Goal: Task Accomplishment & Management: Use online tool/utility

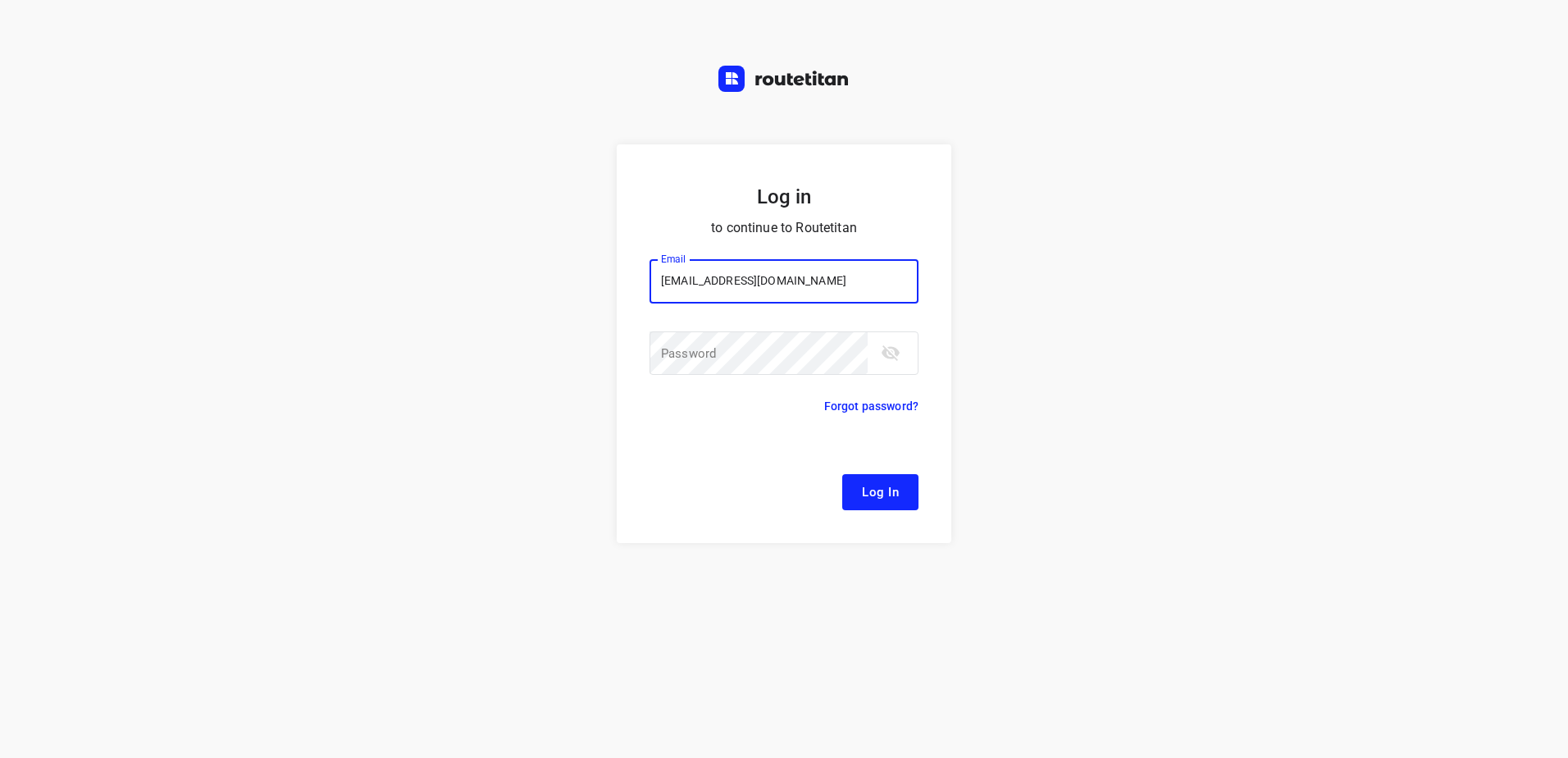
type input "[EMAIL_ADDRESS][DOMAIN_NAME]"
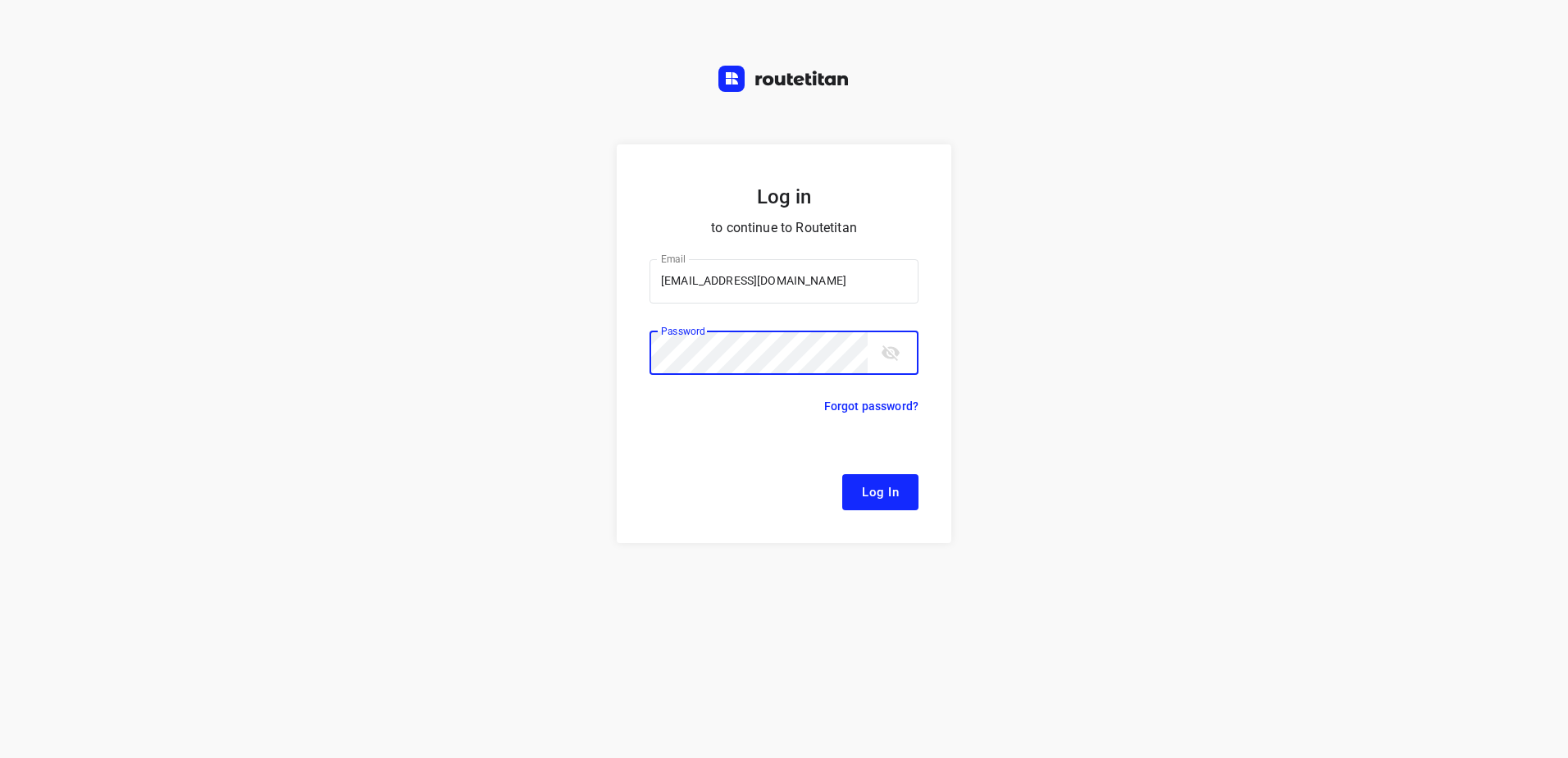
click at [843, 474] on button "Log In" at bounding box center [880, 492] width 76 height 36
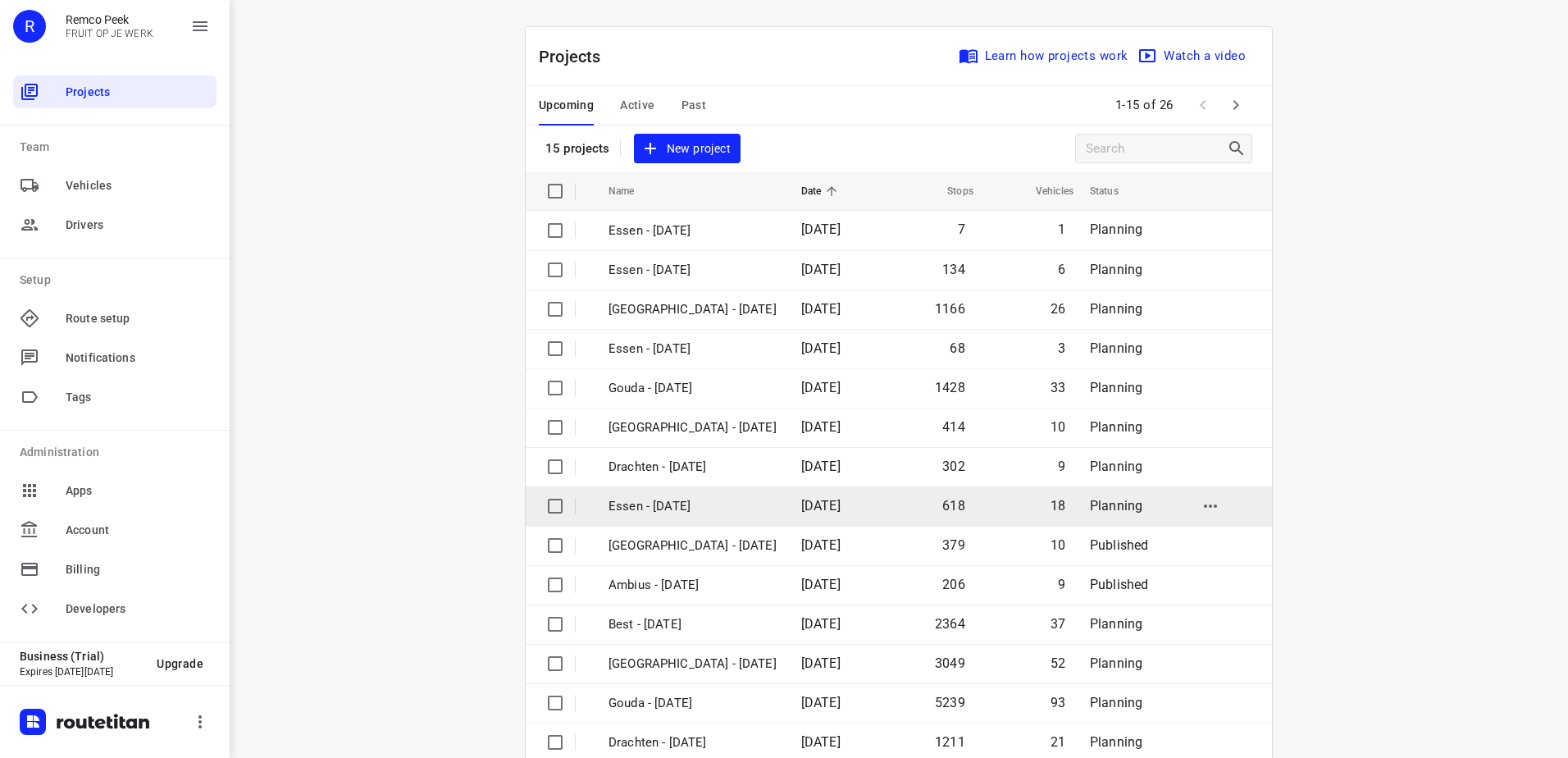
scroll to position [72, 0]
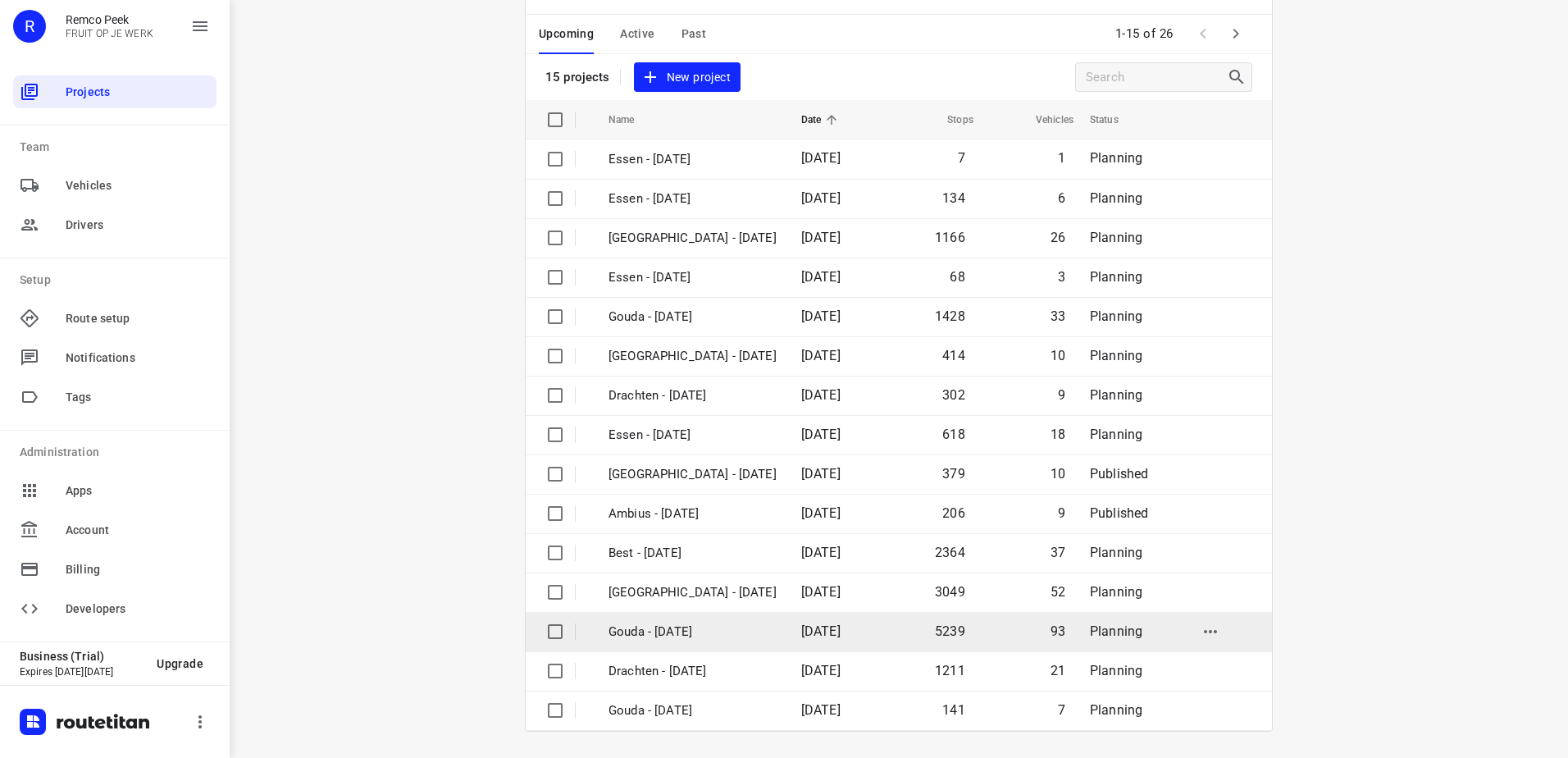
click at [737, 637] on td "Gouda - [DATE]" at bounding box center [690, 632] width 196 height 40
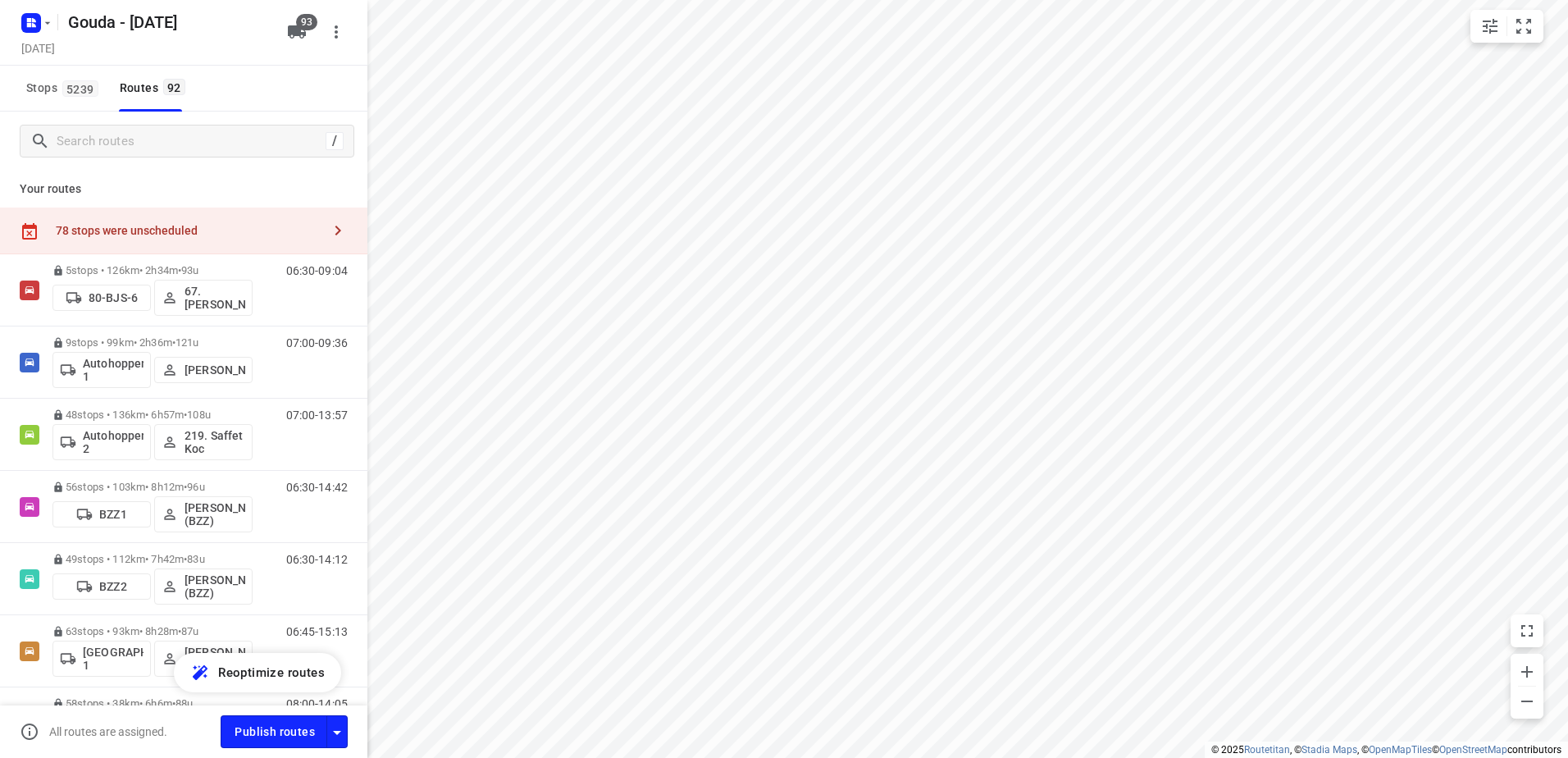
checkbox input "true"
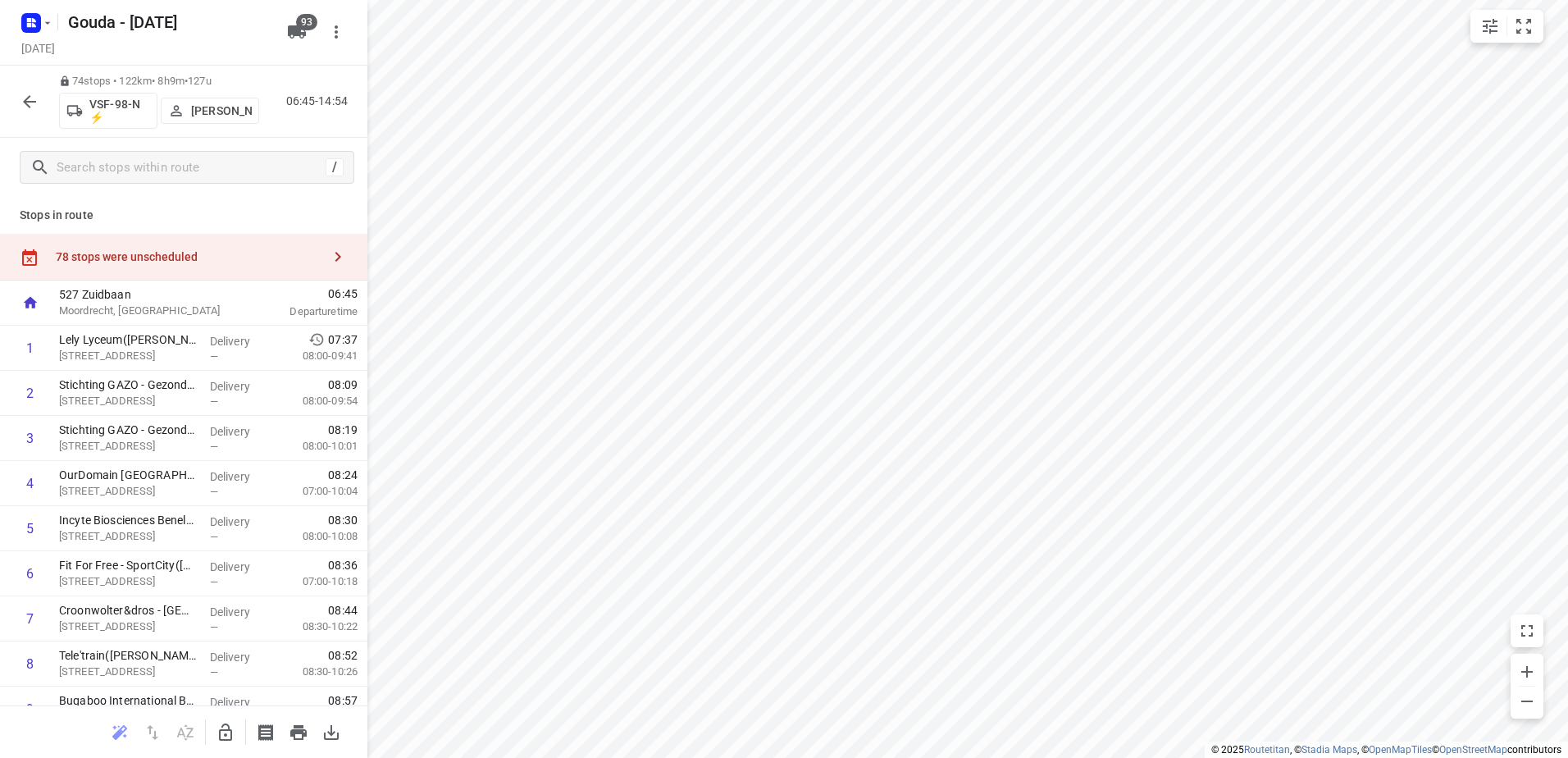
click at [19, 85] on div at bounding box center [30, 101] width 33 height 33
click at [26, 90] on button "button" at bounding box center [30, 101] width 33 height 33
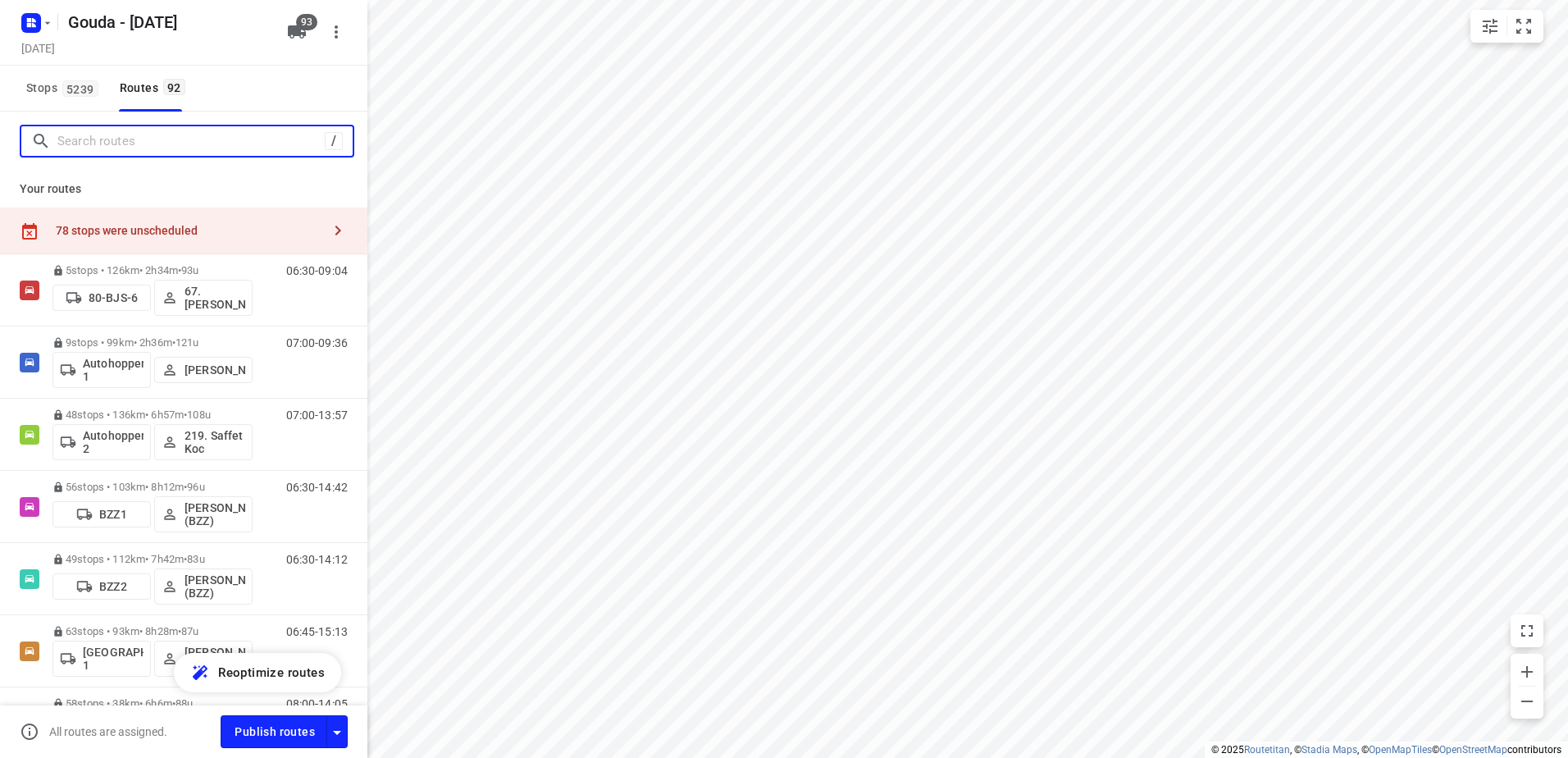
click at [153, 131] on input "Search routes" at bounding box center [191, 141] width 267 height 25
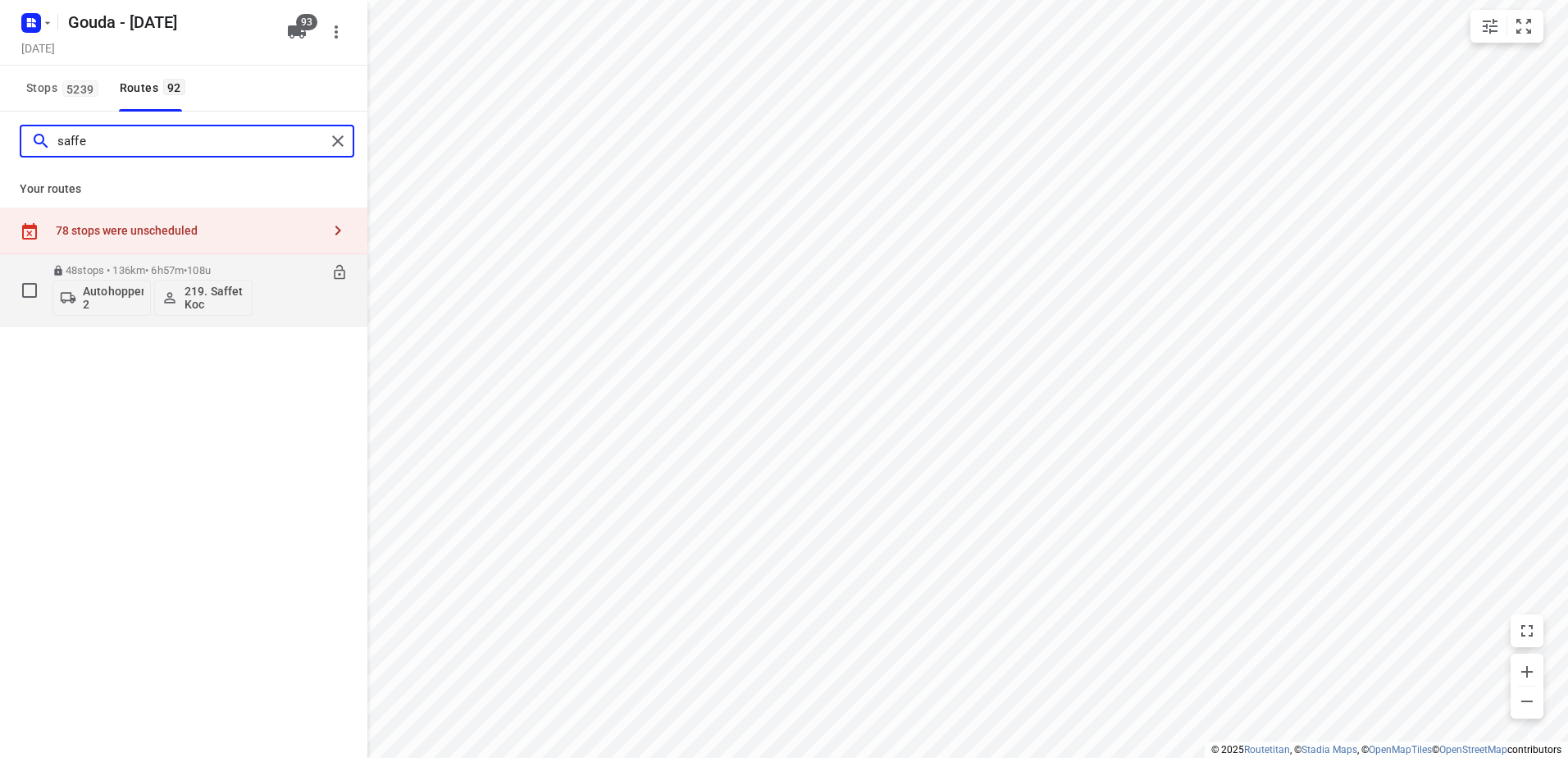
type input "saffe"
click at [202, 263] on div "48 stops • 136km • 6h57m • 108u Autohopper 2 219. Saffet Koc" at bounding box center [152, 290] width 200 height 68
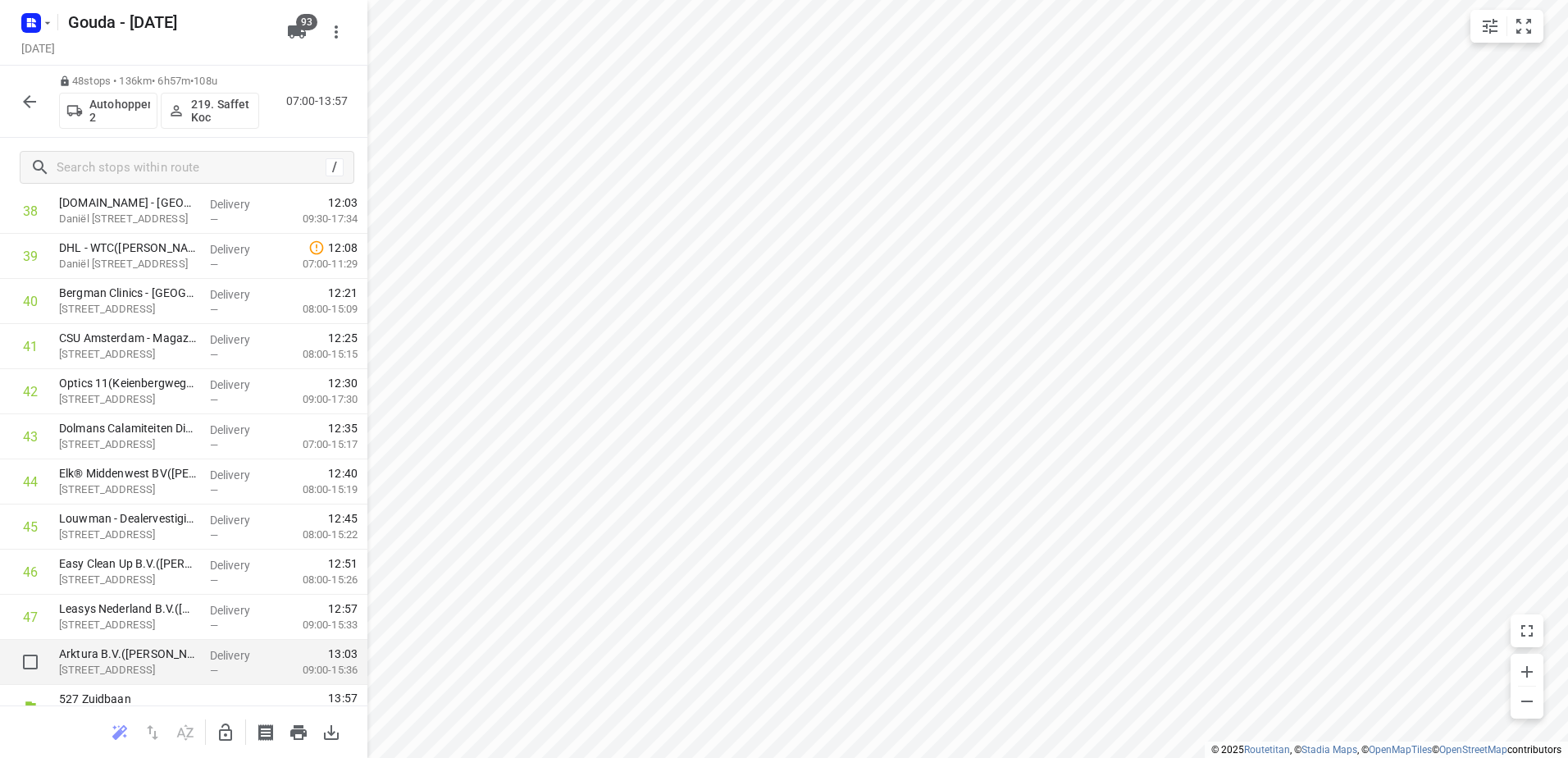
scroll to position [1832, 0]
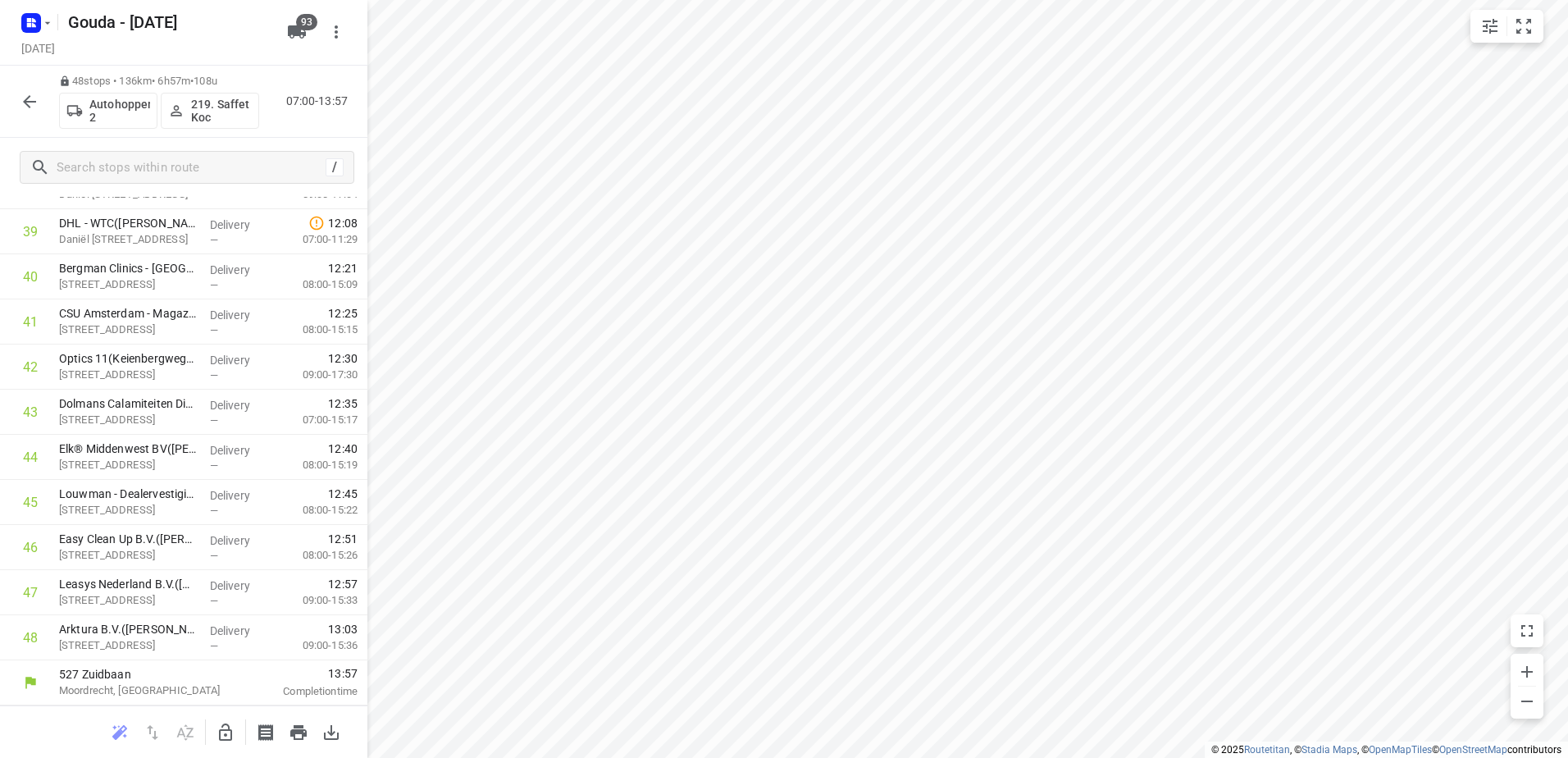
drag, startPoint x: 13, startPoint y: 92, endPoint x: 27, endPoint y: 99, distance: 15.7
click at [13, 92] on div "48 stops • 136km • 6h57m • 108u Autohopper 2 219. Saffet Koc 07:00-13:57" at bounding box center [183, 101] width 367 height 72
click at [33, 100] on icon "button" at bounding box center [30, 101] width 20 height 20
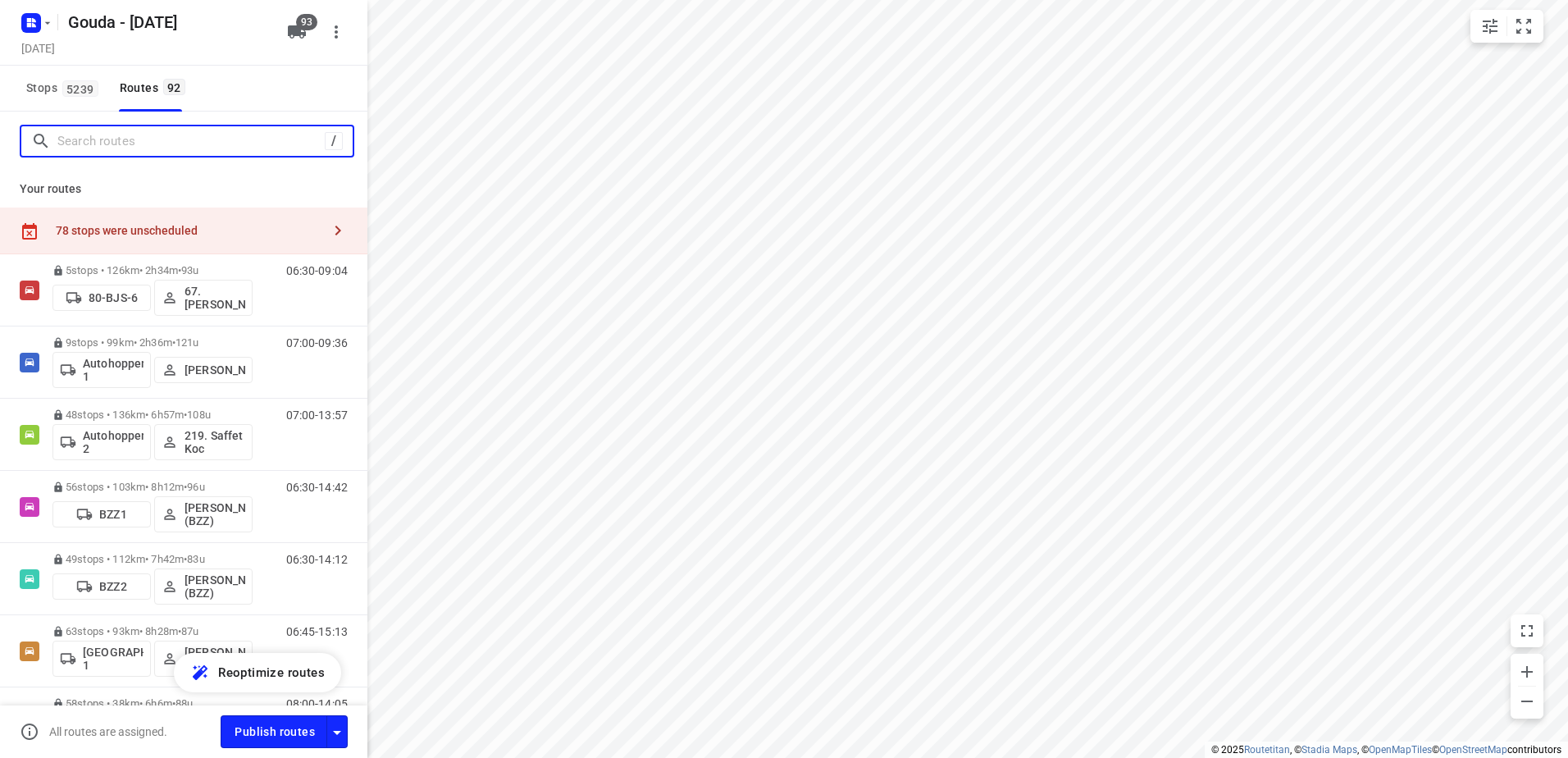
click at [127, 149] on input "Search routes" at bounding box center [191, 141] width 267 height 25
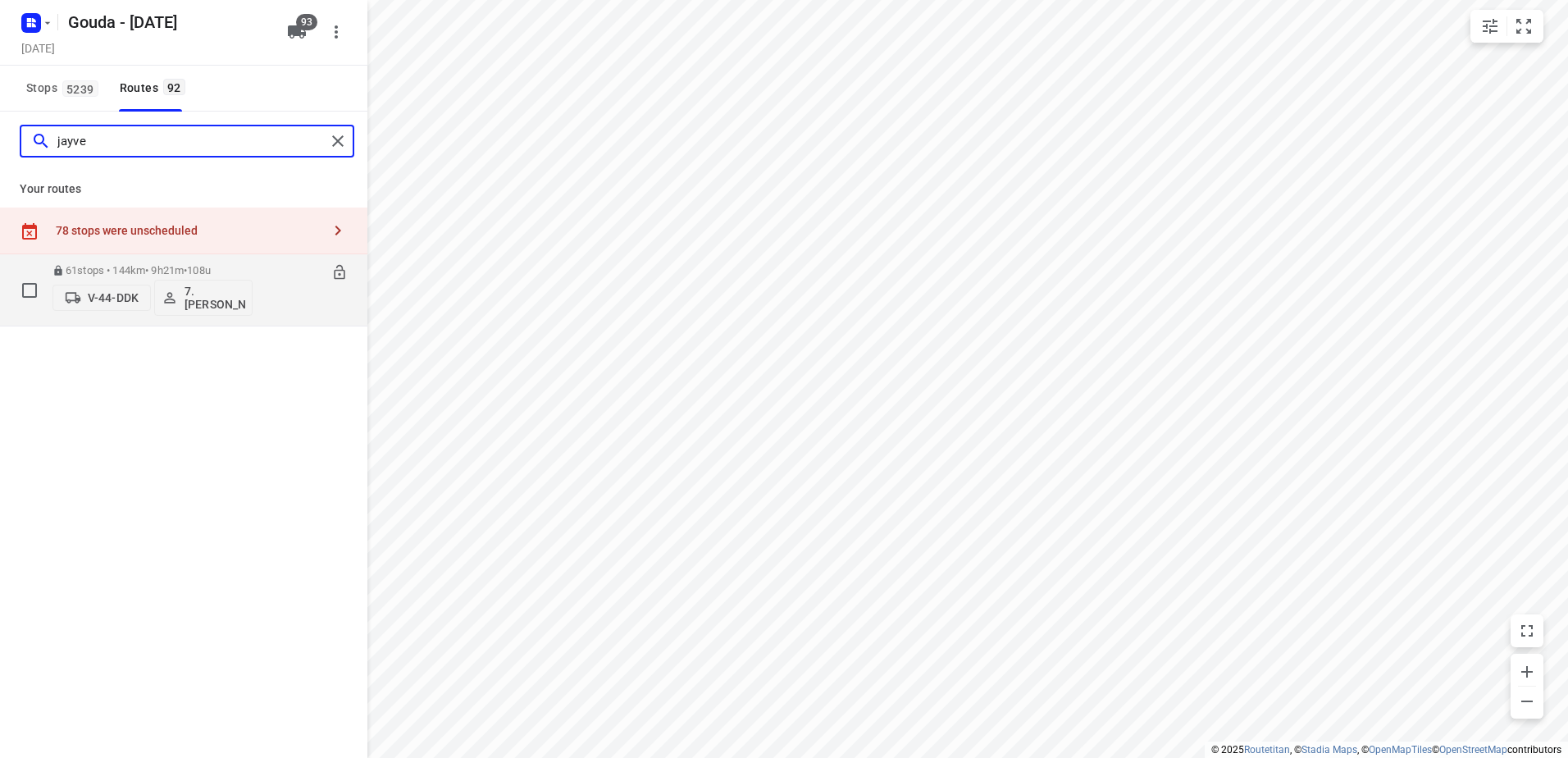
type input "jayve"
click at [124, 267] on p "61 stops • 144km • 9h21m • 108u" at bounding box center [152, 270] width 200 height 13
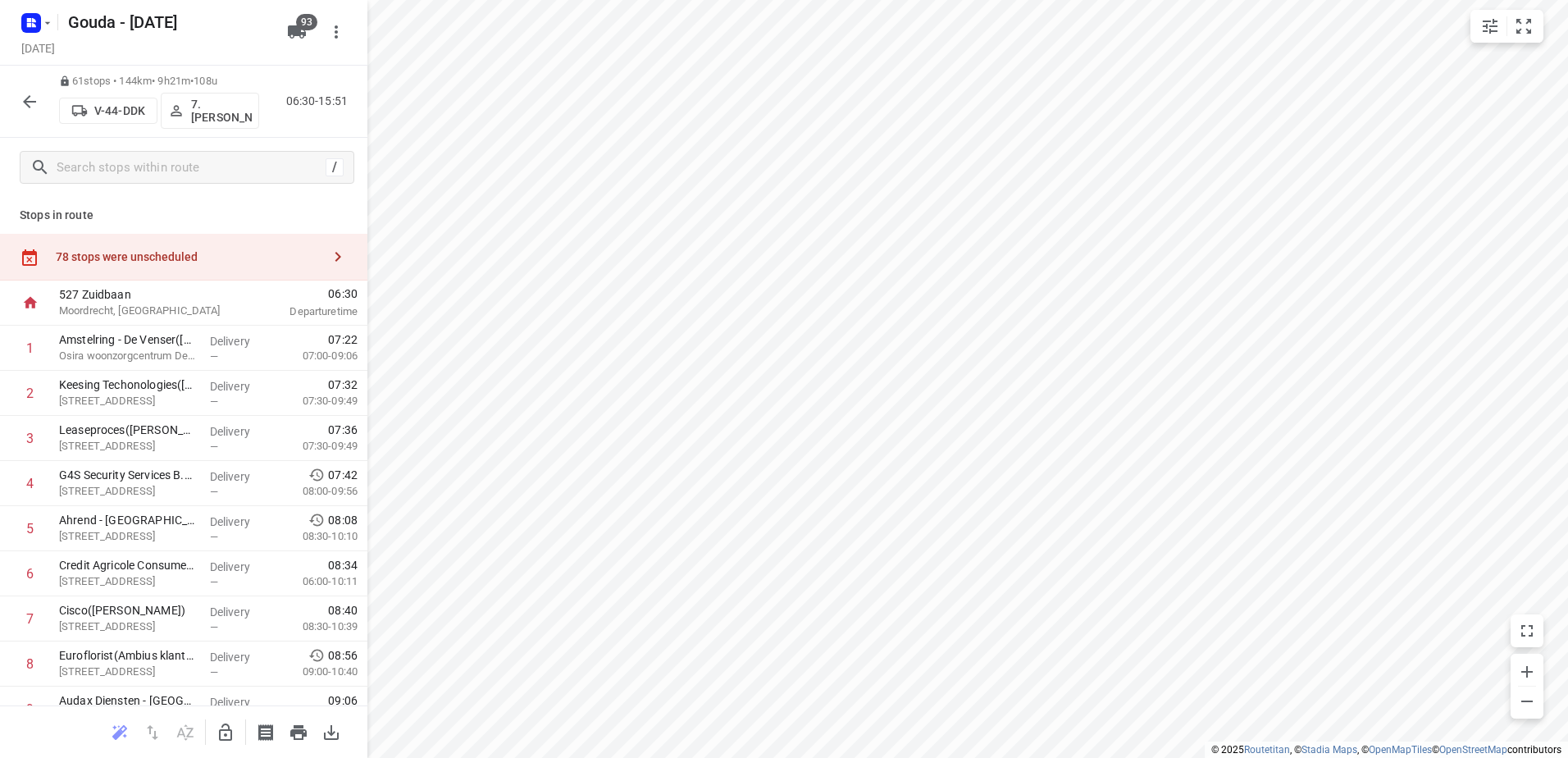
click at [44, 100] on button "button" at bounding box center [30, 101] width 33 height 33
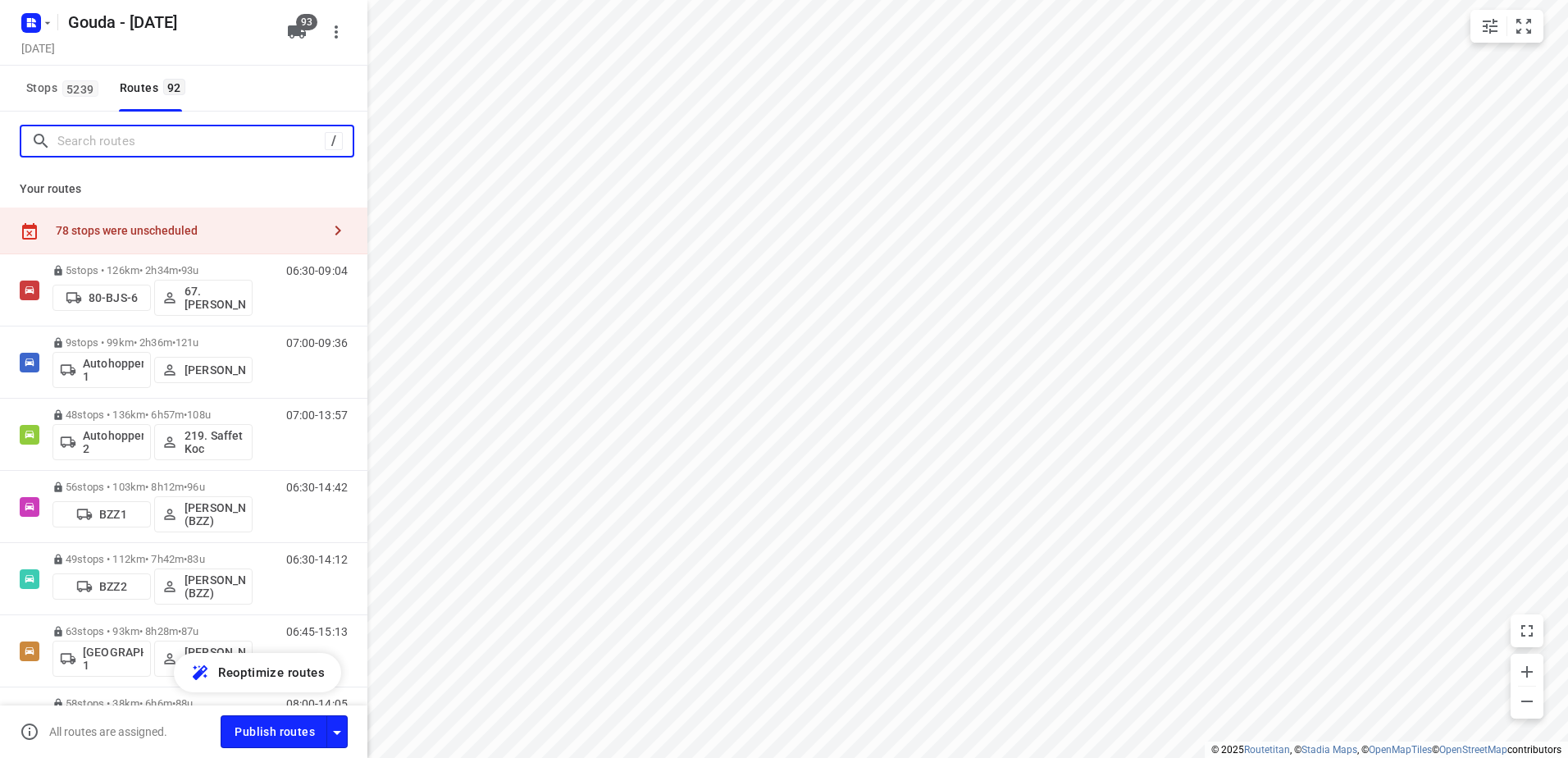
click at [124, 153] on input "Search routes" at bounding box center [191, 141] width 267 height 25
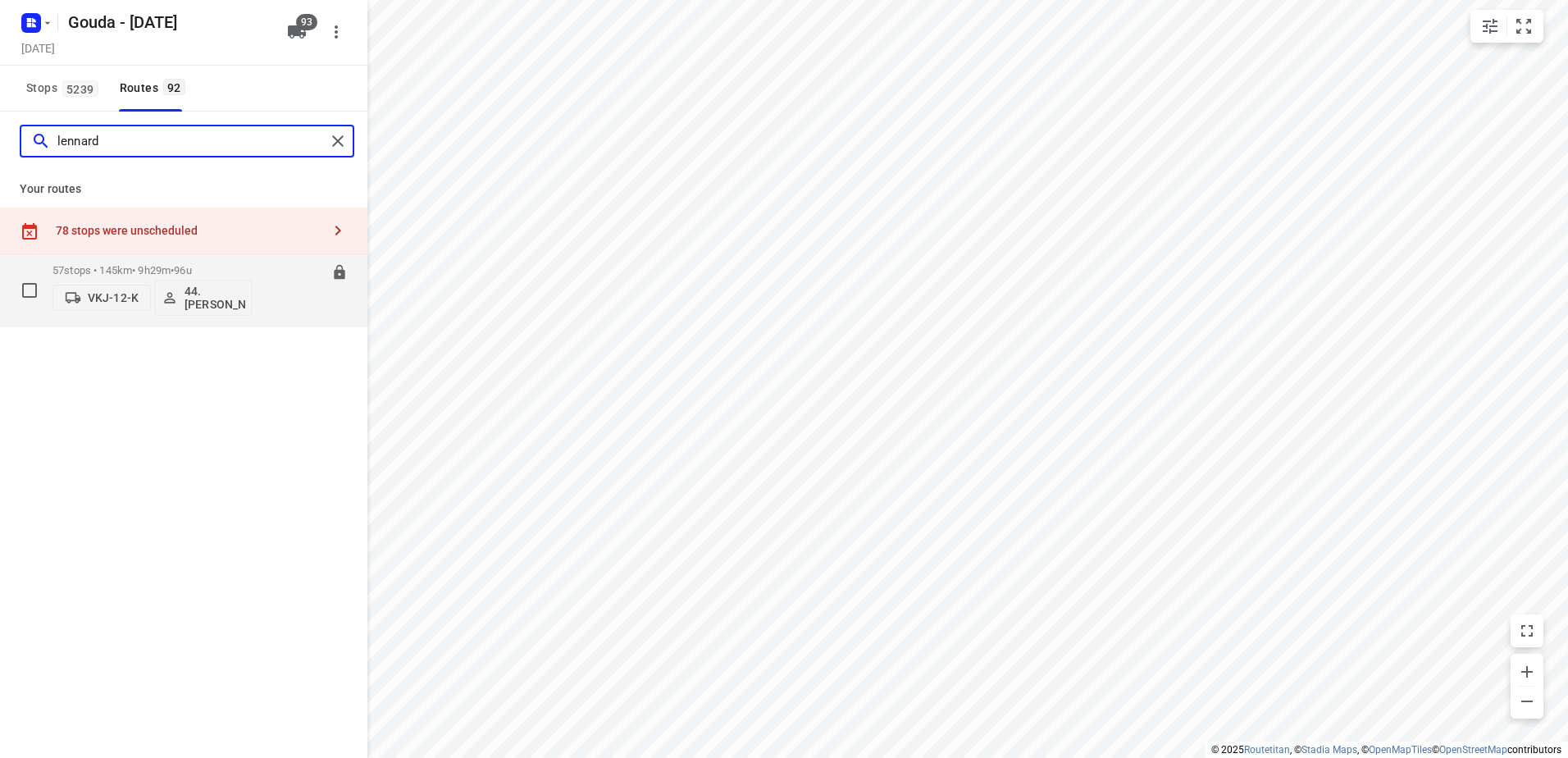
type input "lennard"
click at [101, 265] on p "57 stops • 145km • 9h29m • 96u" at bounding box center [152, 270] width 200 height 13
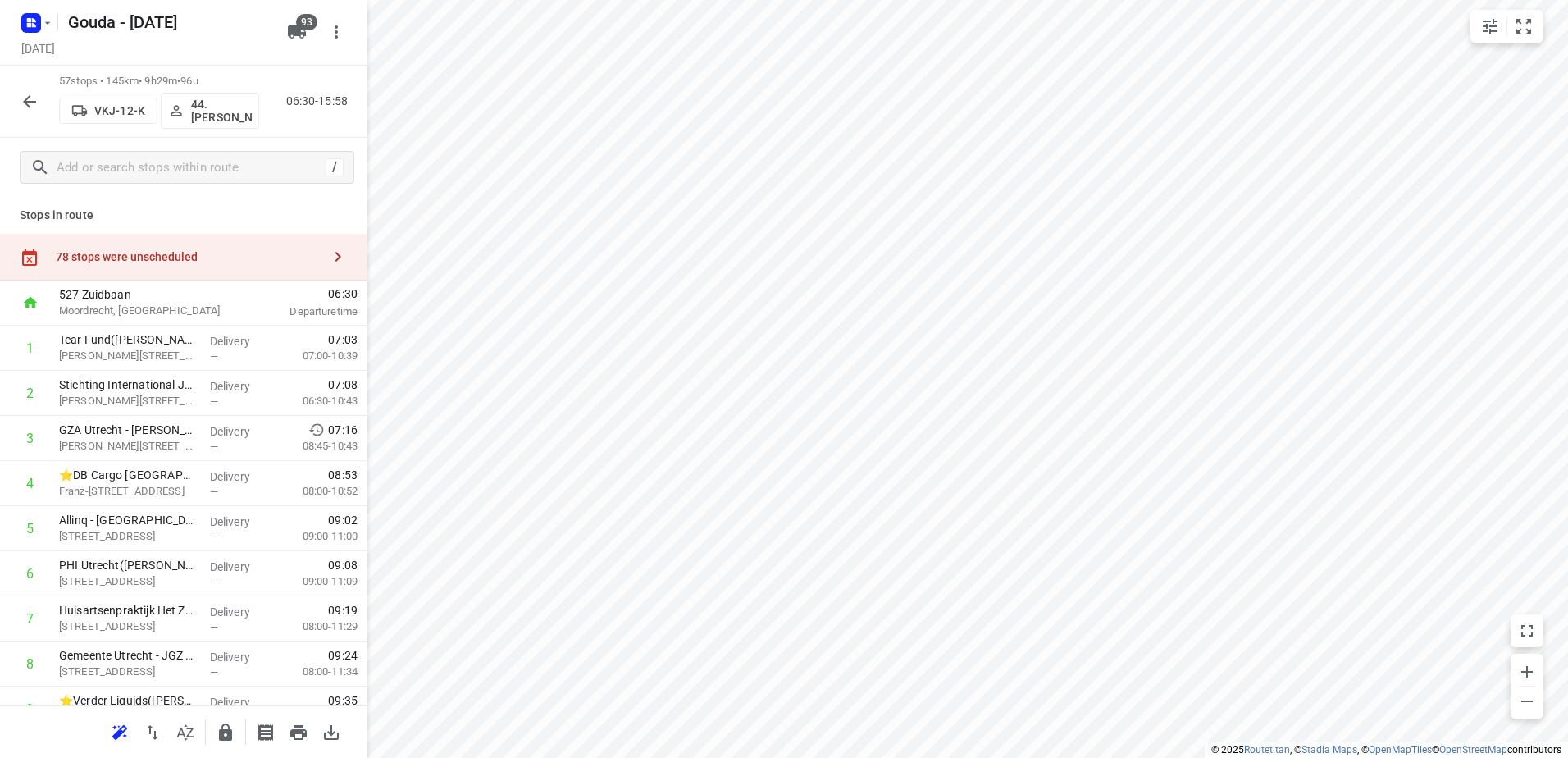
click at [840, 0] on html "i © 2025 Routetitan , © Stadia Maps , © OpenMapTiles © OpenStreetMap contributo…" at bounding box center [784, 379] width 1568 height 758
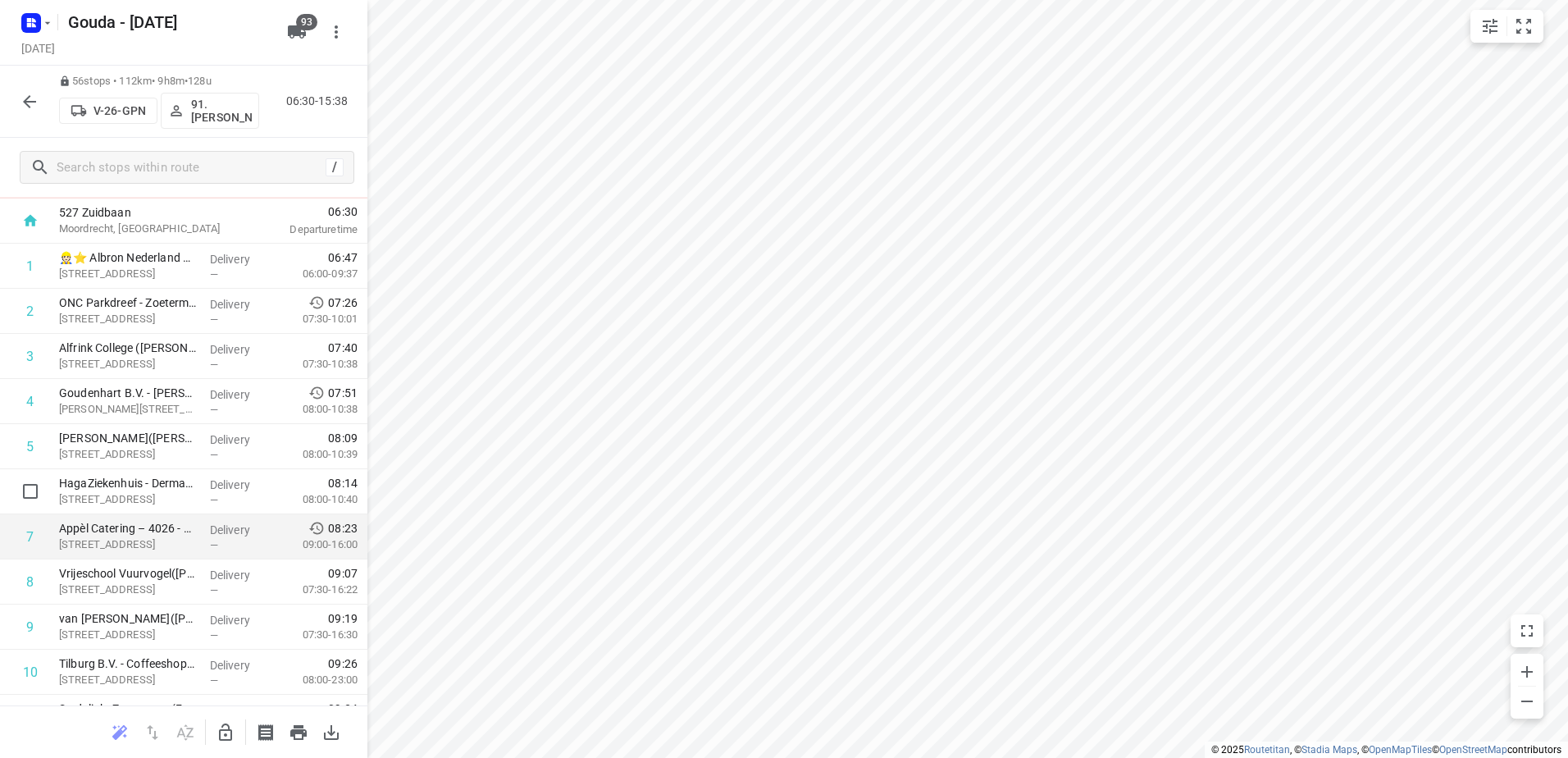
scroll to position [164, 0]
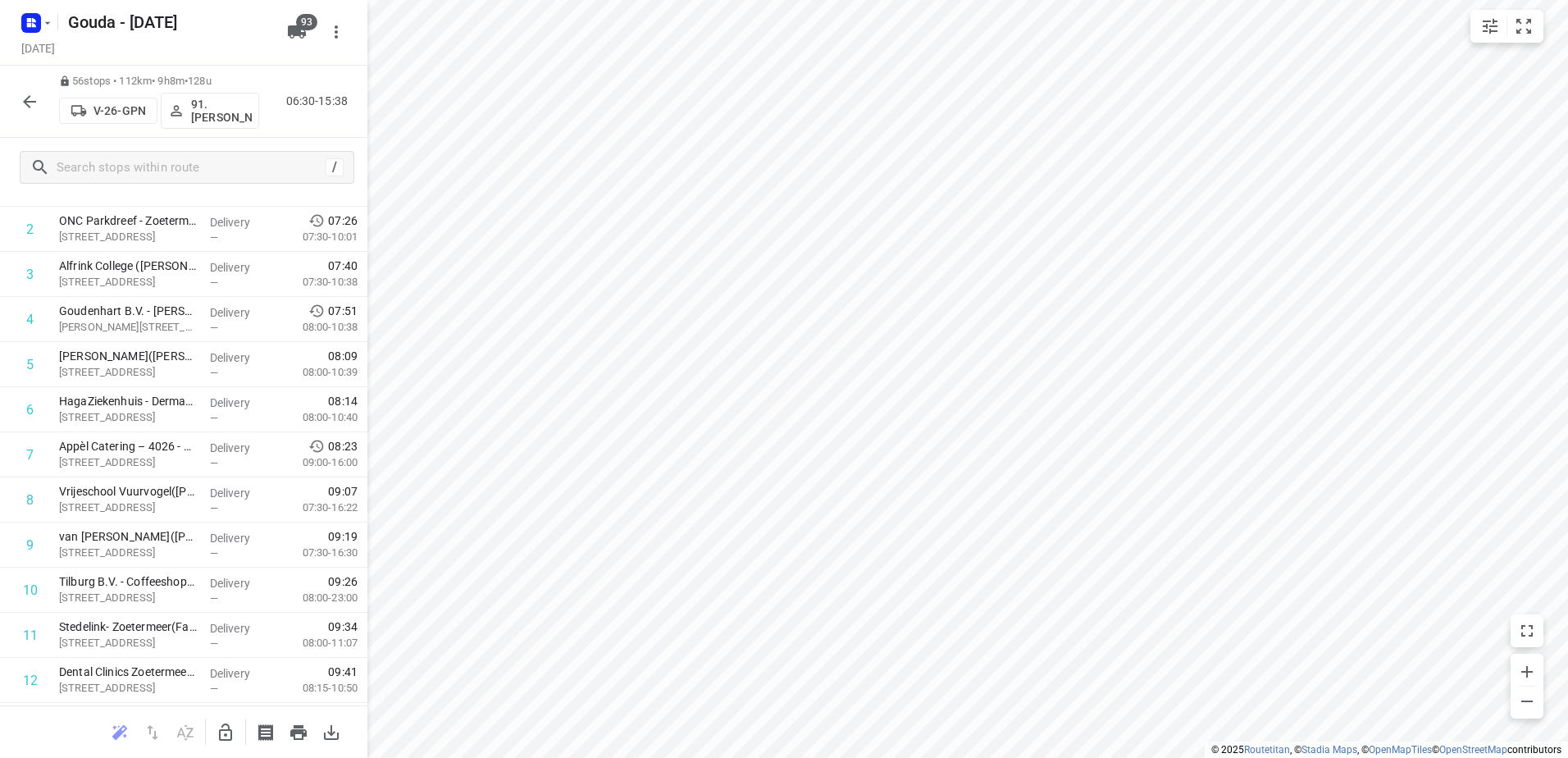
click at [8, 114] on div "56 stops • 112km • 9h8m • 128u V-26-GPN 91.[PERSON_NAME] 06:30-15:38" at bounding box center [183, 101] width 367 height 72
click at [31, 107] on icon "button" at bounding box center [30, 101] width 20 height 20
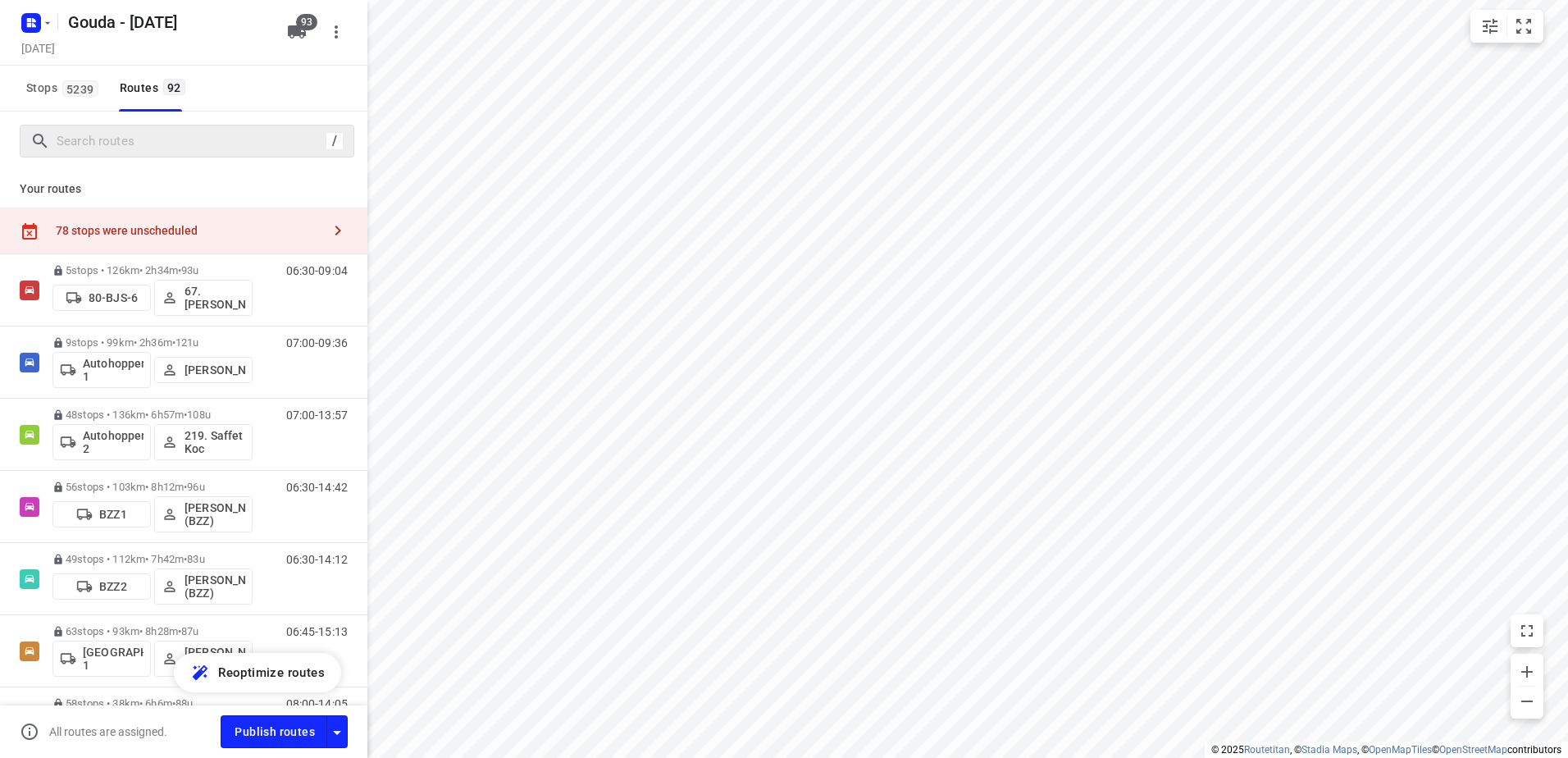
click at [171, 128] on div "/" at bounding box center [187, 141] width 335 height 33
click at [146, 140] on input "Search routes" at bounding box center [205, 141] width 295 height 25
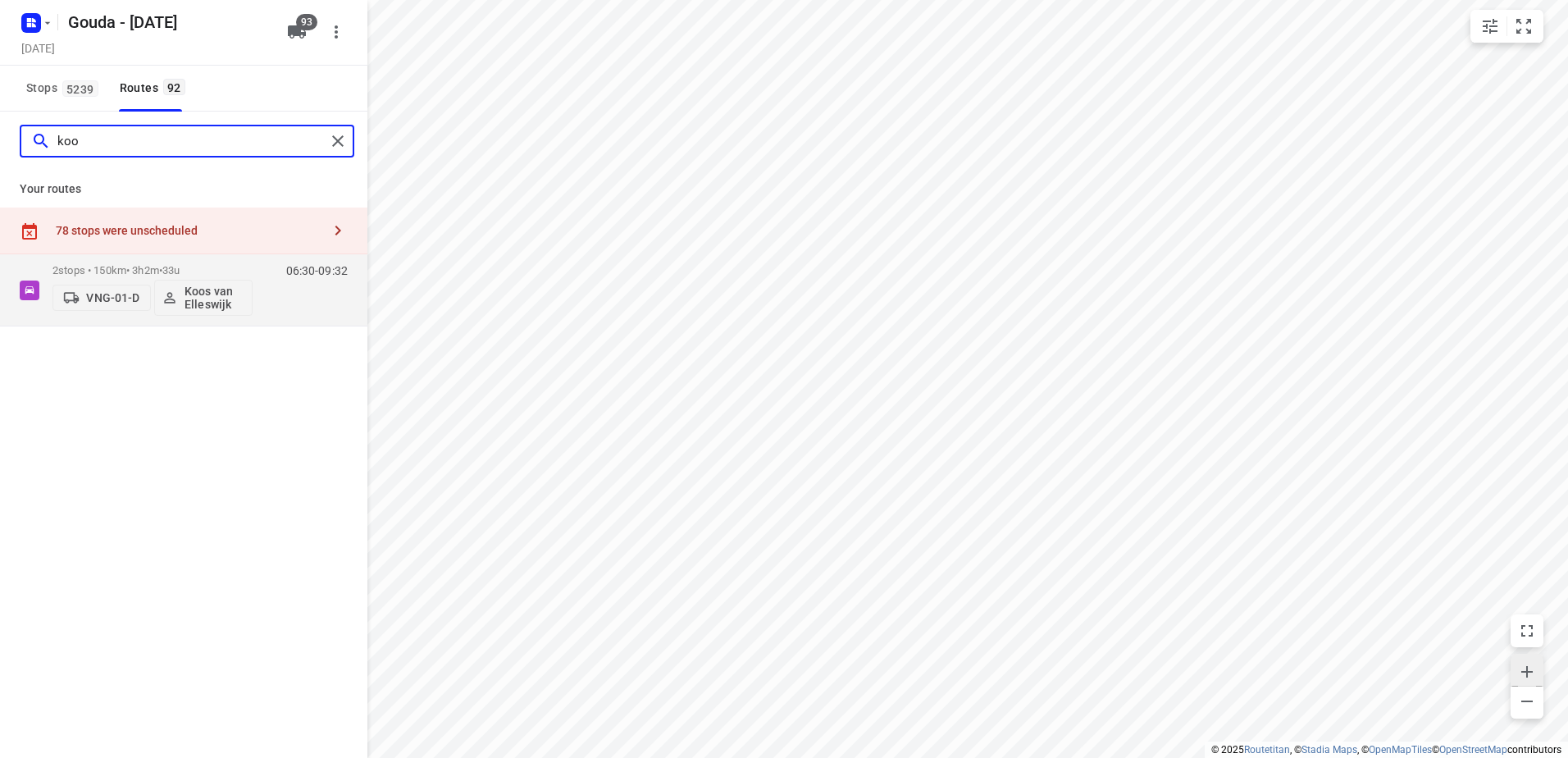
type input "koo"
click at [50, 21] on icon "button" at bounding box center [48, 22] width 13 height 13
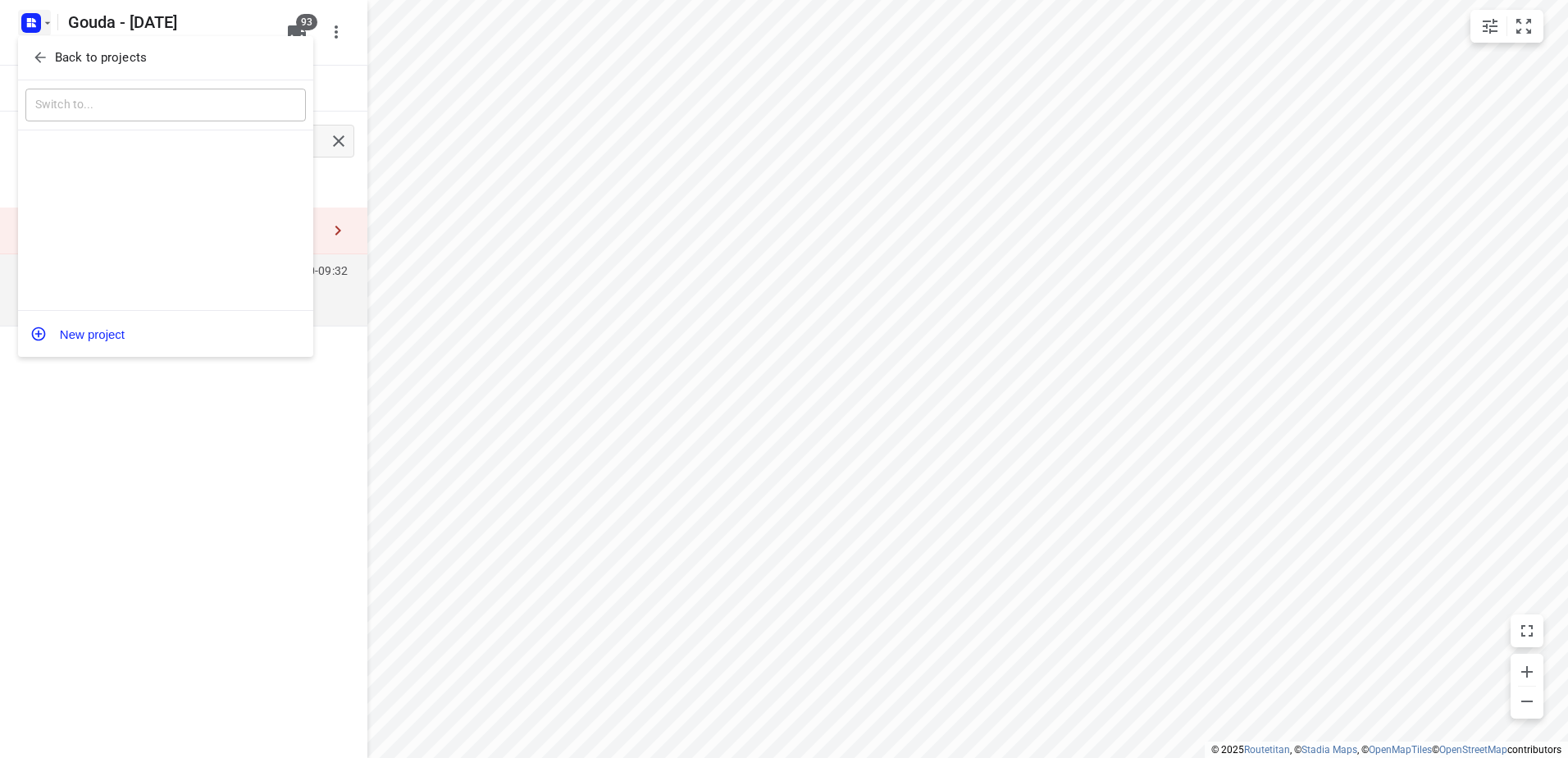
click at [59, 55] on p "Back to projects" at bounding box center [101, 57] width 92 height 19
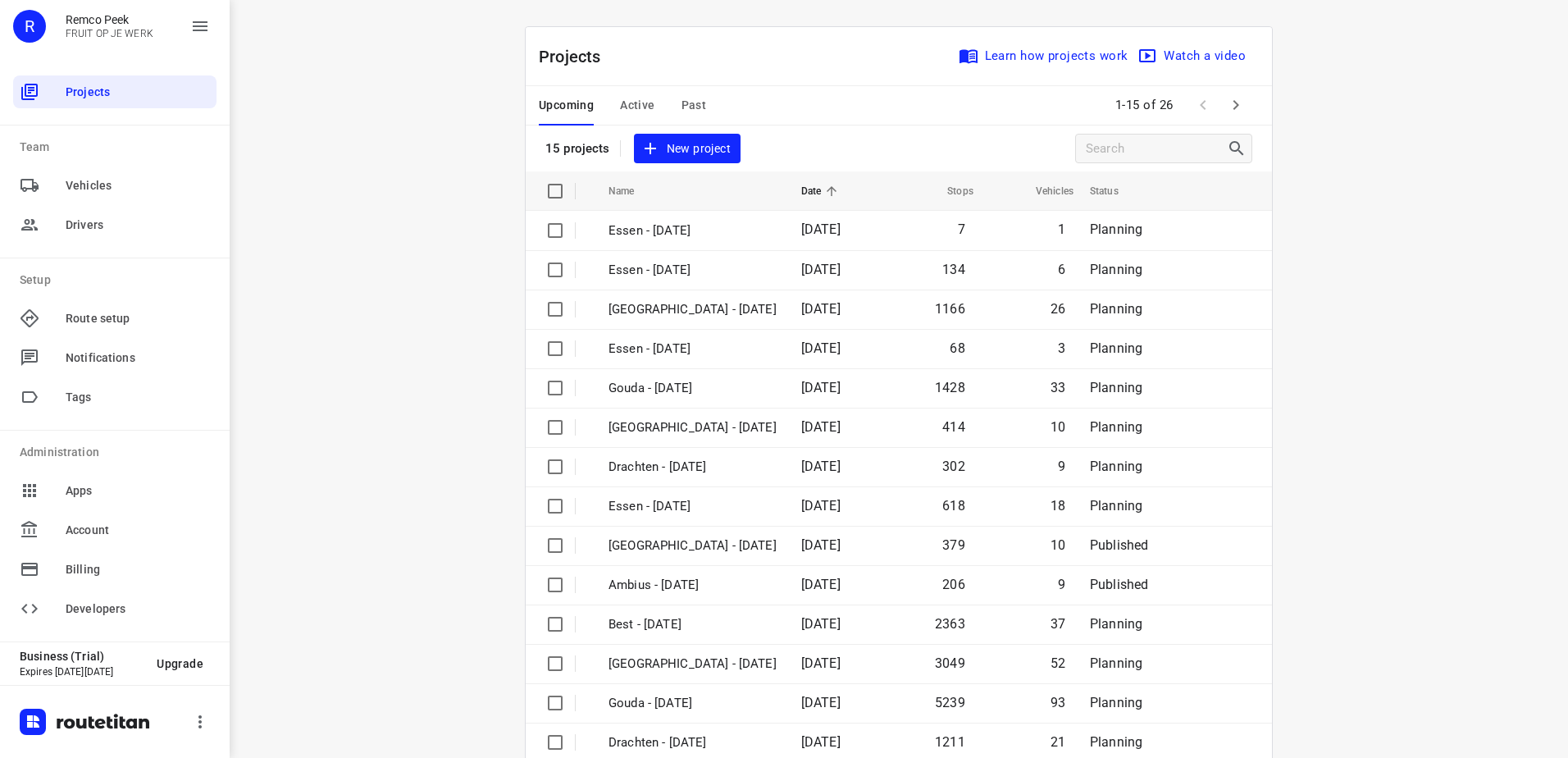
click at [628, 106] on span "Active" at bounding box center [637, 105] width 34 height 21
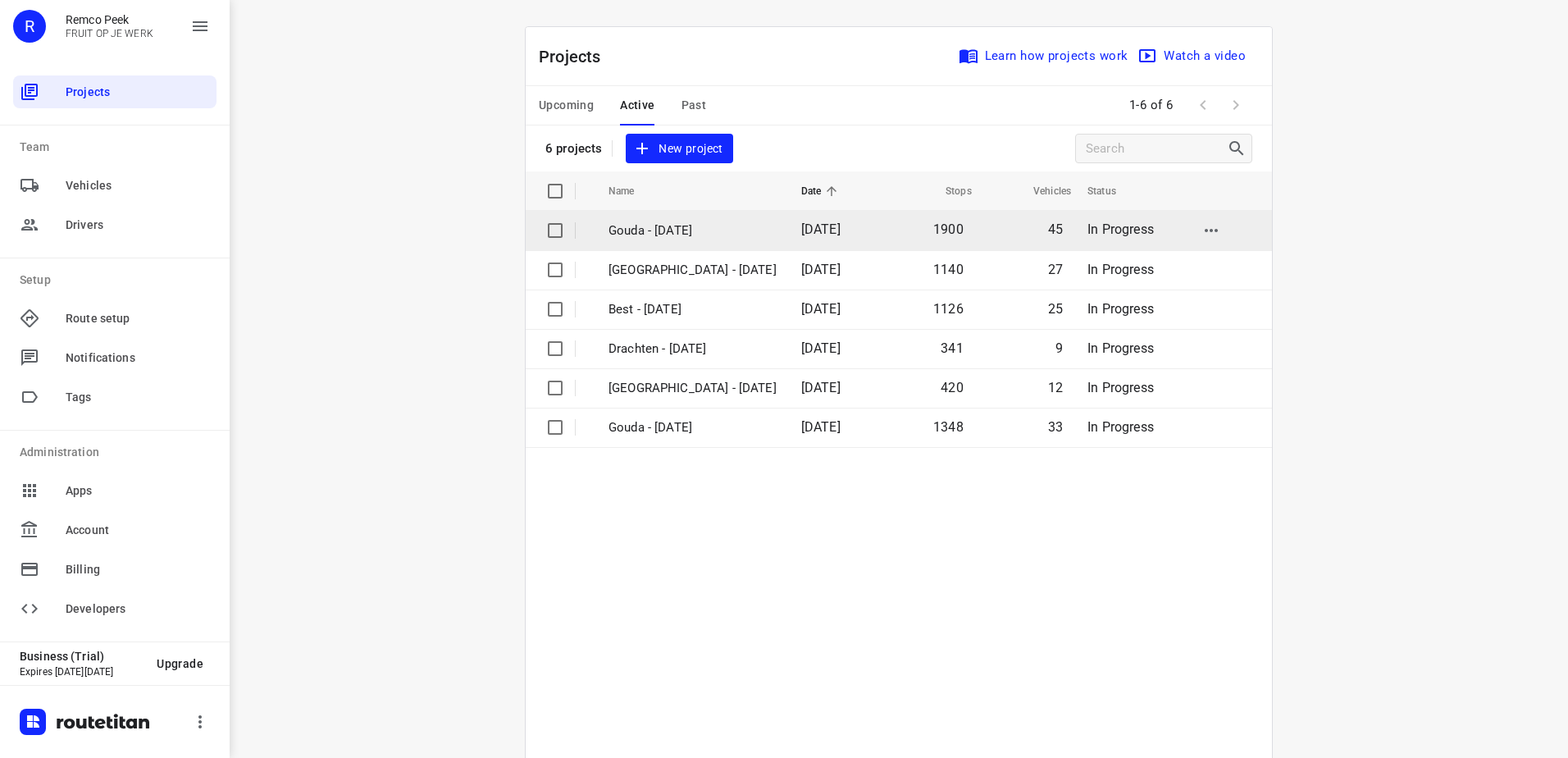
click at [649, 218] on td "Gouda - [DATE]" at bounding box center [690, 231] width 196 height 40
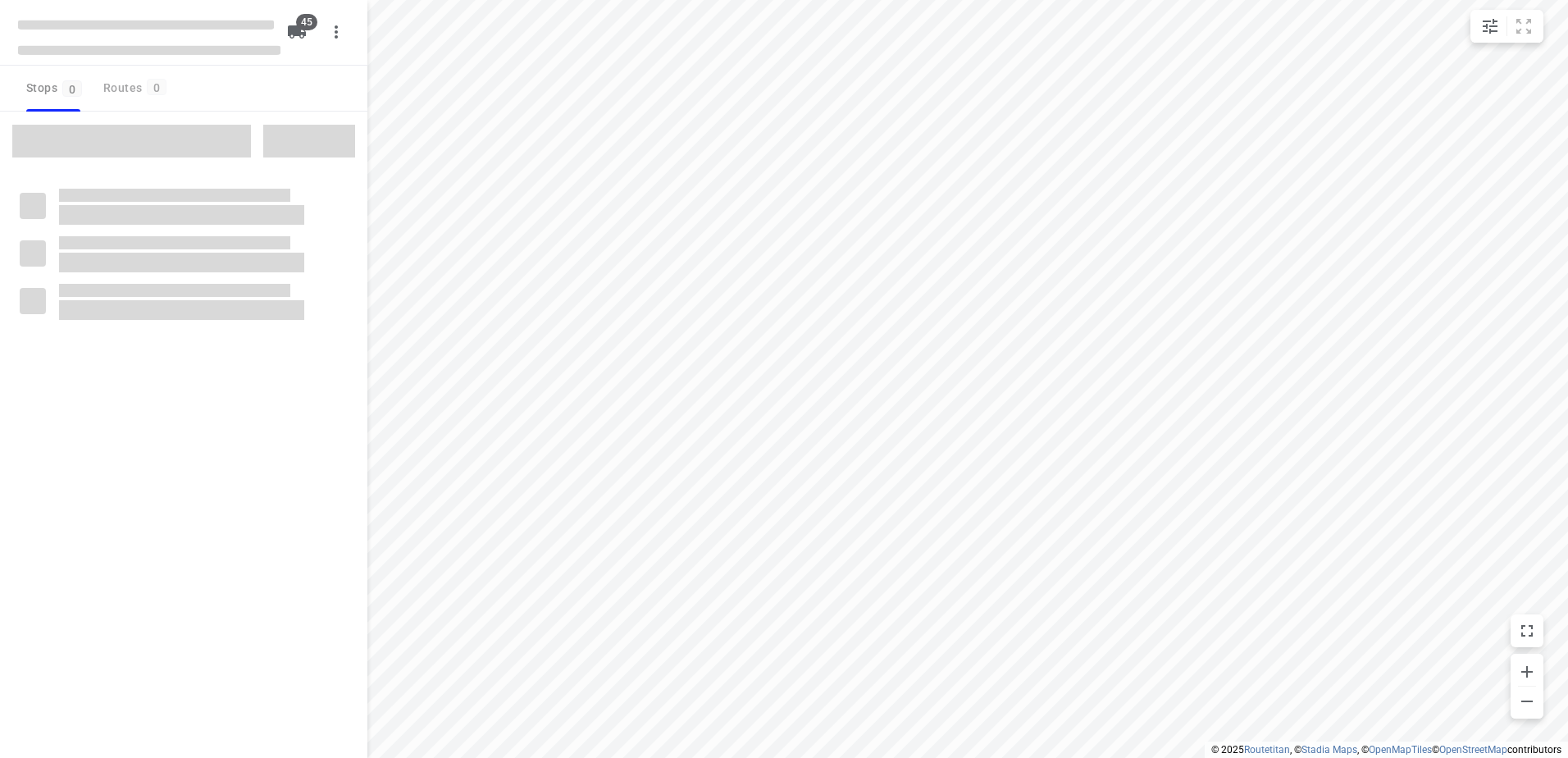
checkbox input "true"
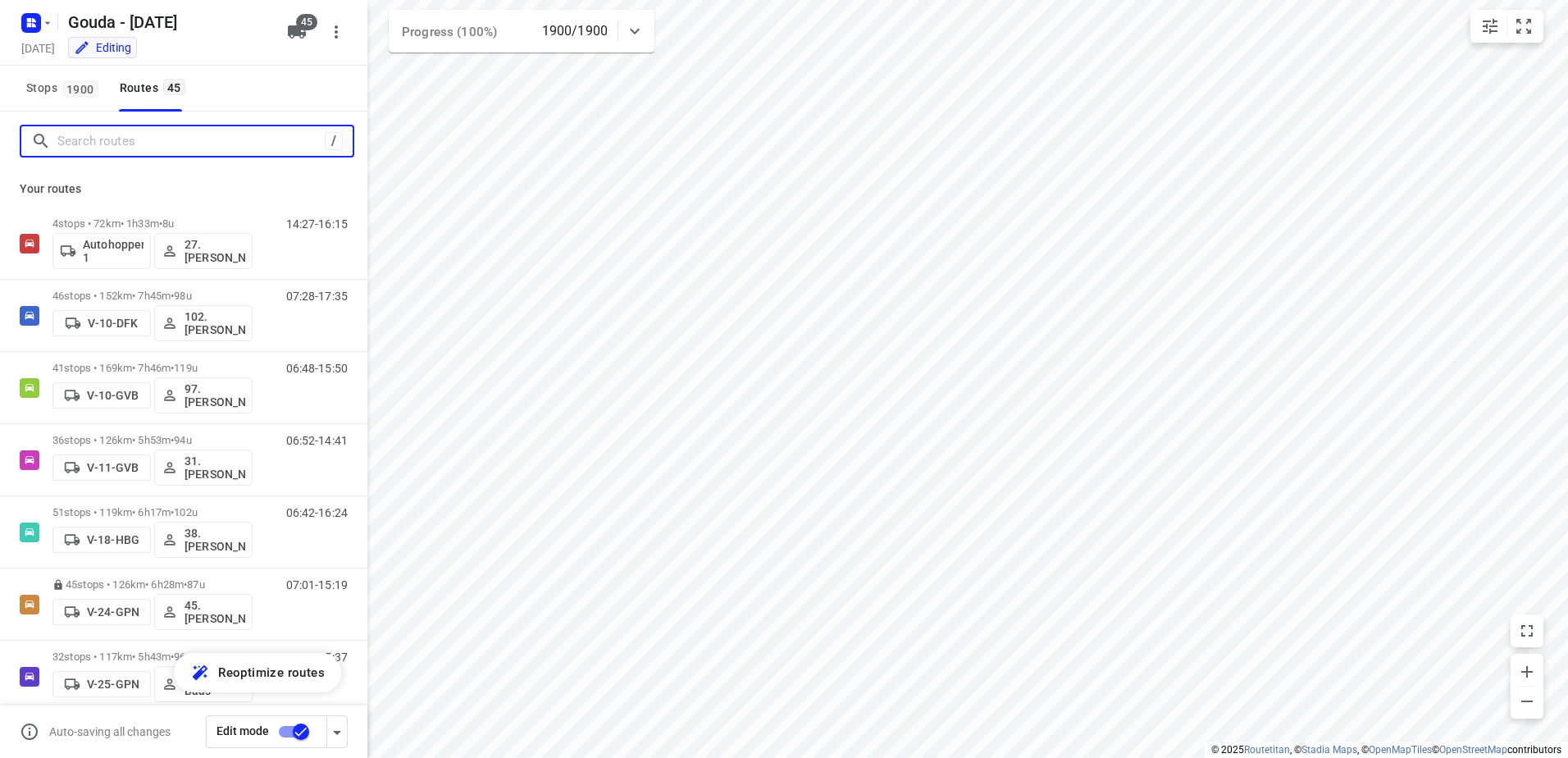
click at [144, 149] on input "Search routes" at bounding box center [191, 141] width 267 height 25
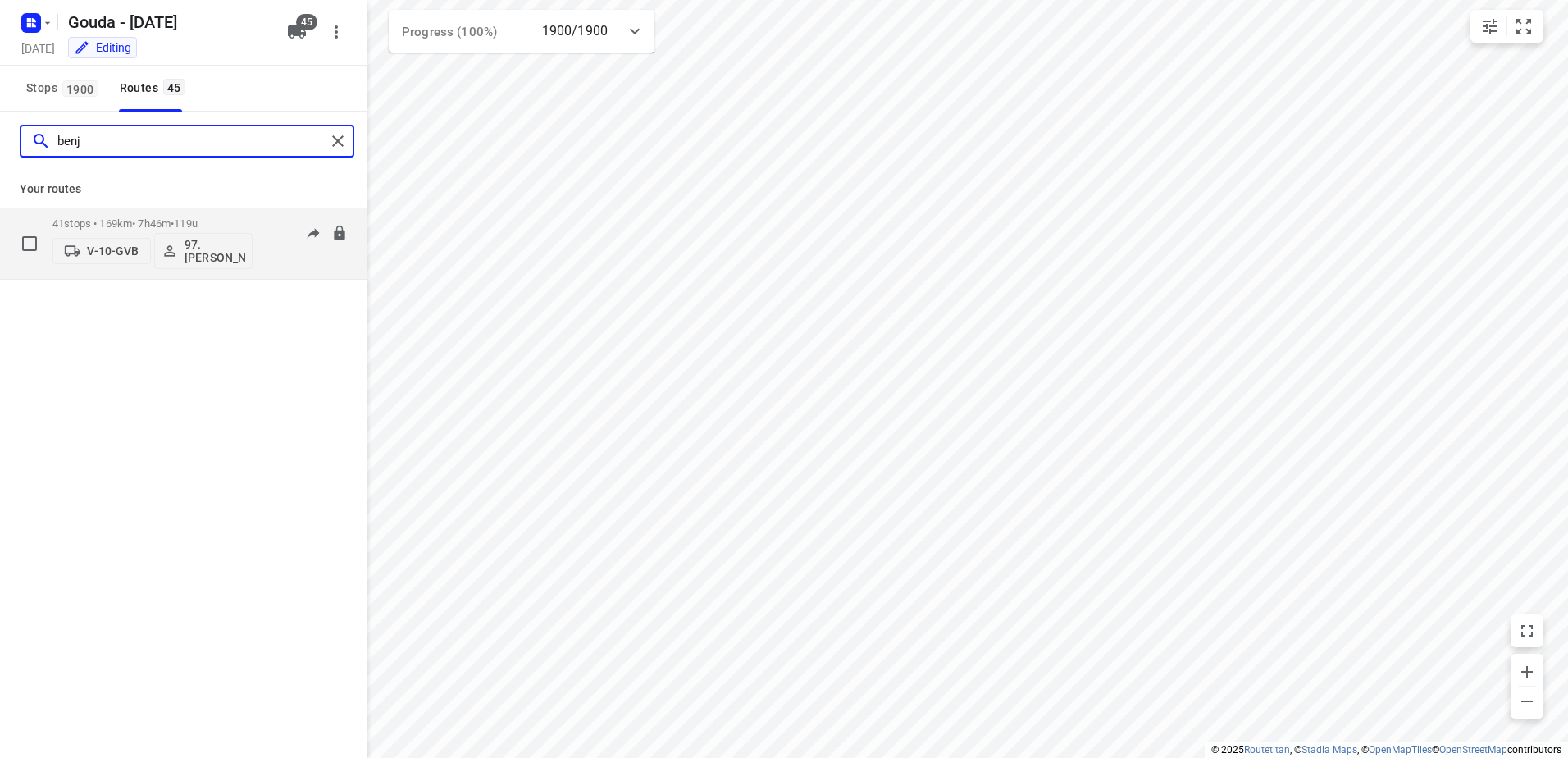
type input "benj"
click at [168, 225] on p "41 stops • 169km • 7h46m • 119u" at bounding box center [152, 224] width 200 height 13
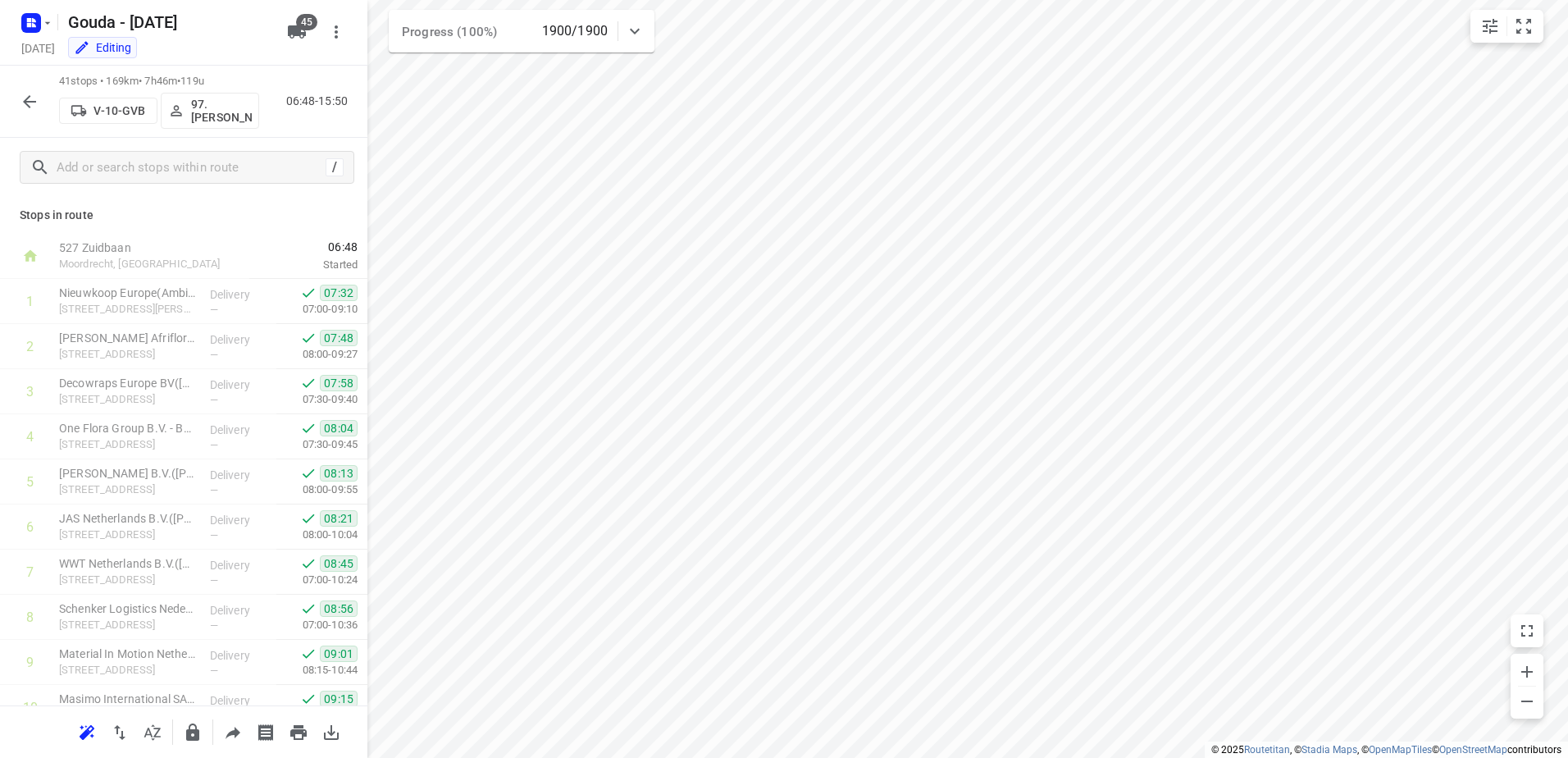
click at [34, 103] on icon "button" at bounding box center [30, 101] width 20 height 20
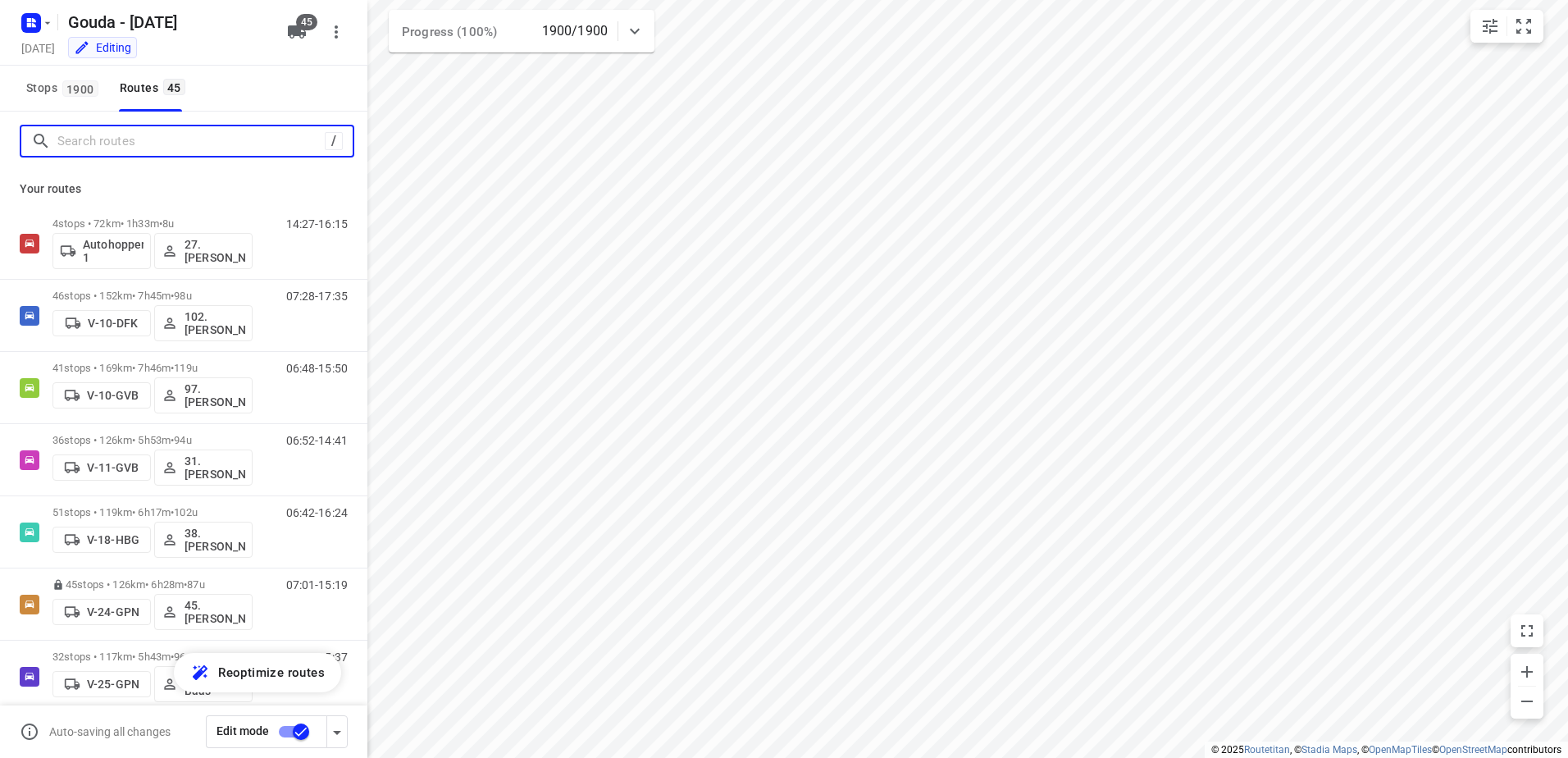
click at [146, 146] on input "Search routes" at bounding box center [191, 141] width 267 height 25
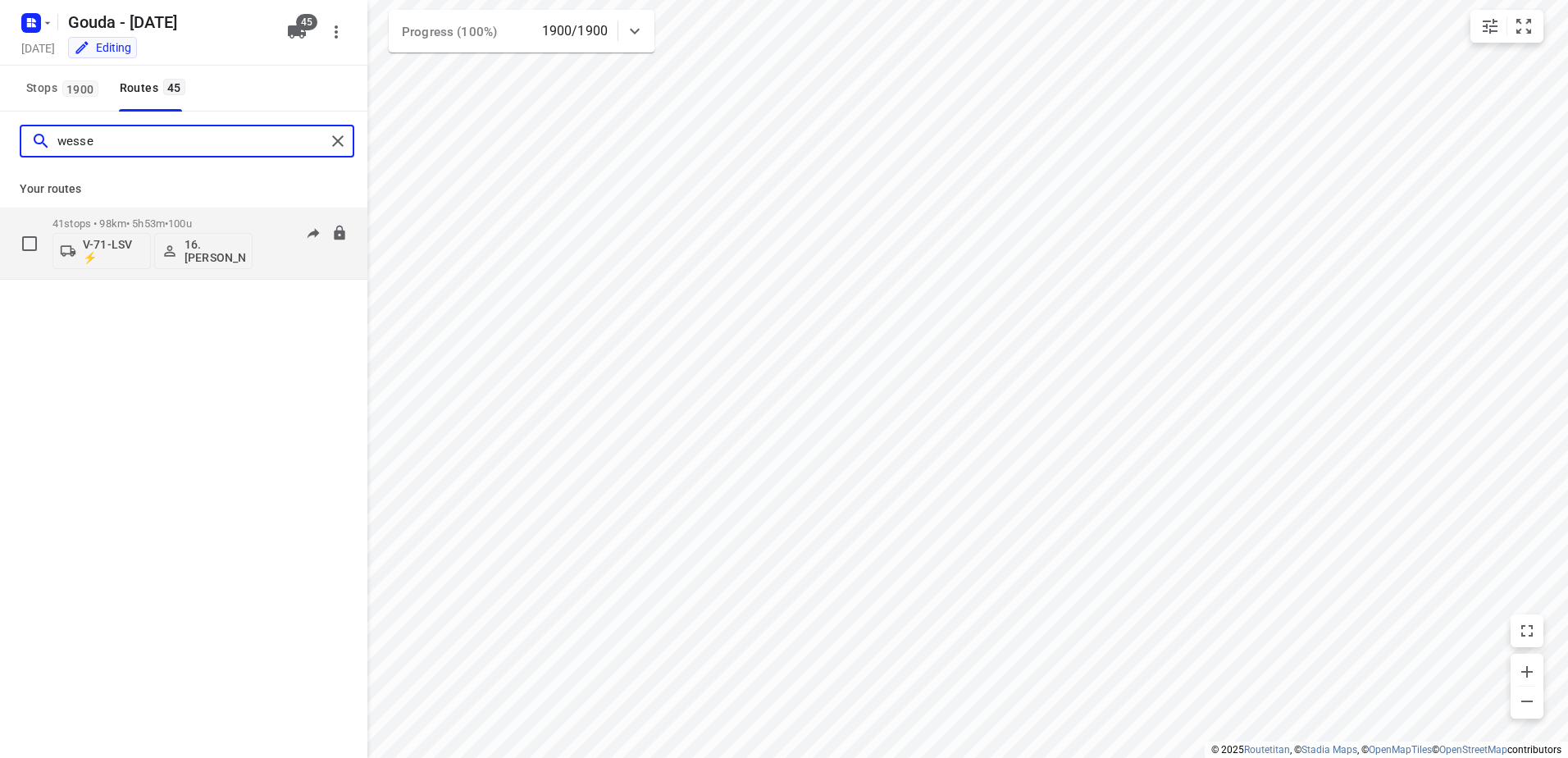
type input "wesse"
click at [123, 225] on p "41 stops • 98km • 5h53m • 100u" at bounding box center [152, 224] width 200 height 13
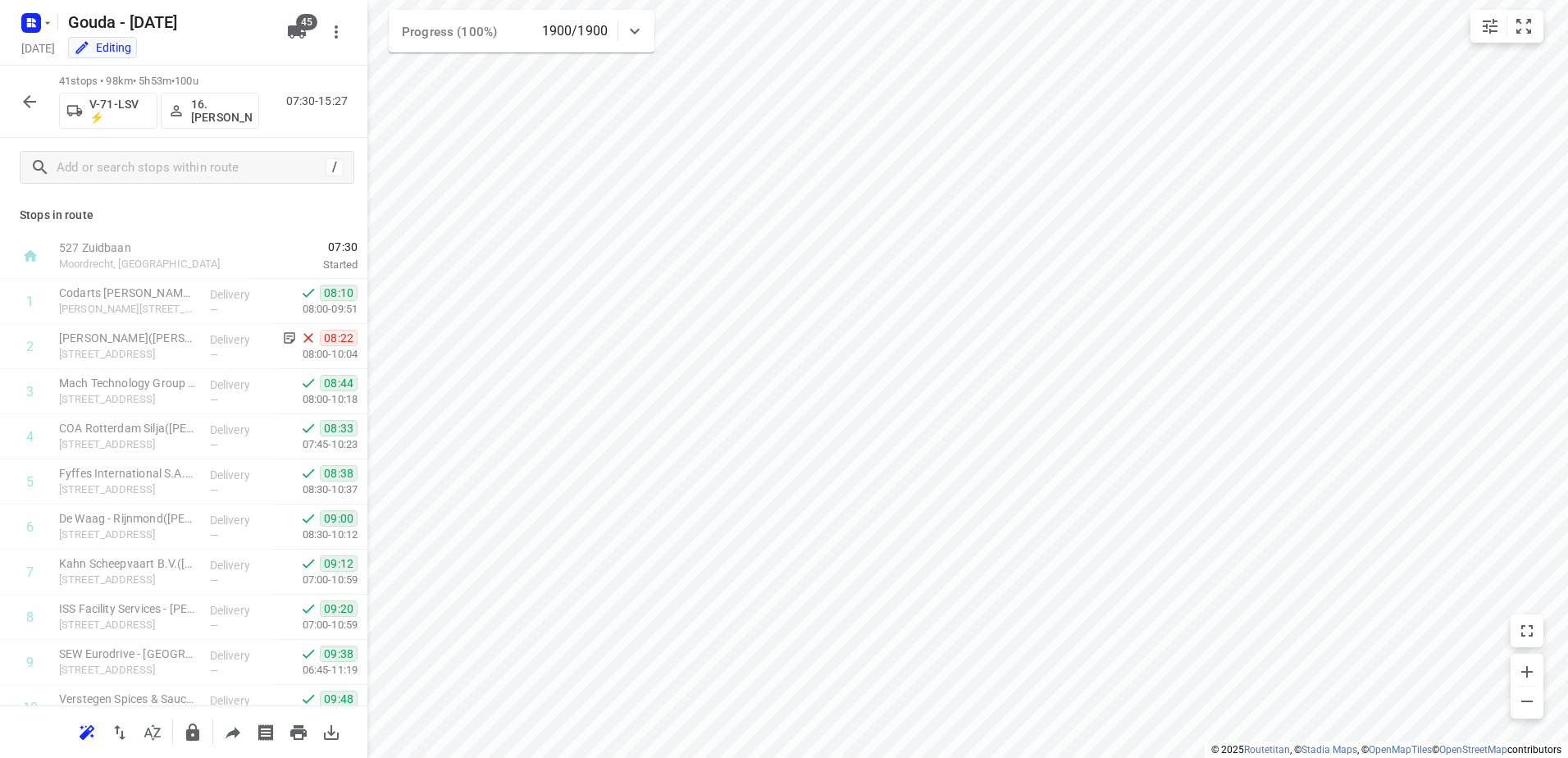
click at [24, 103] on icon "button" at bounding box center [30, 101] width 20 height 20
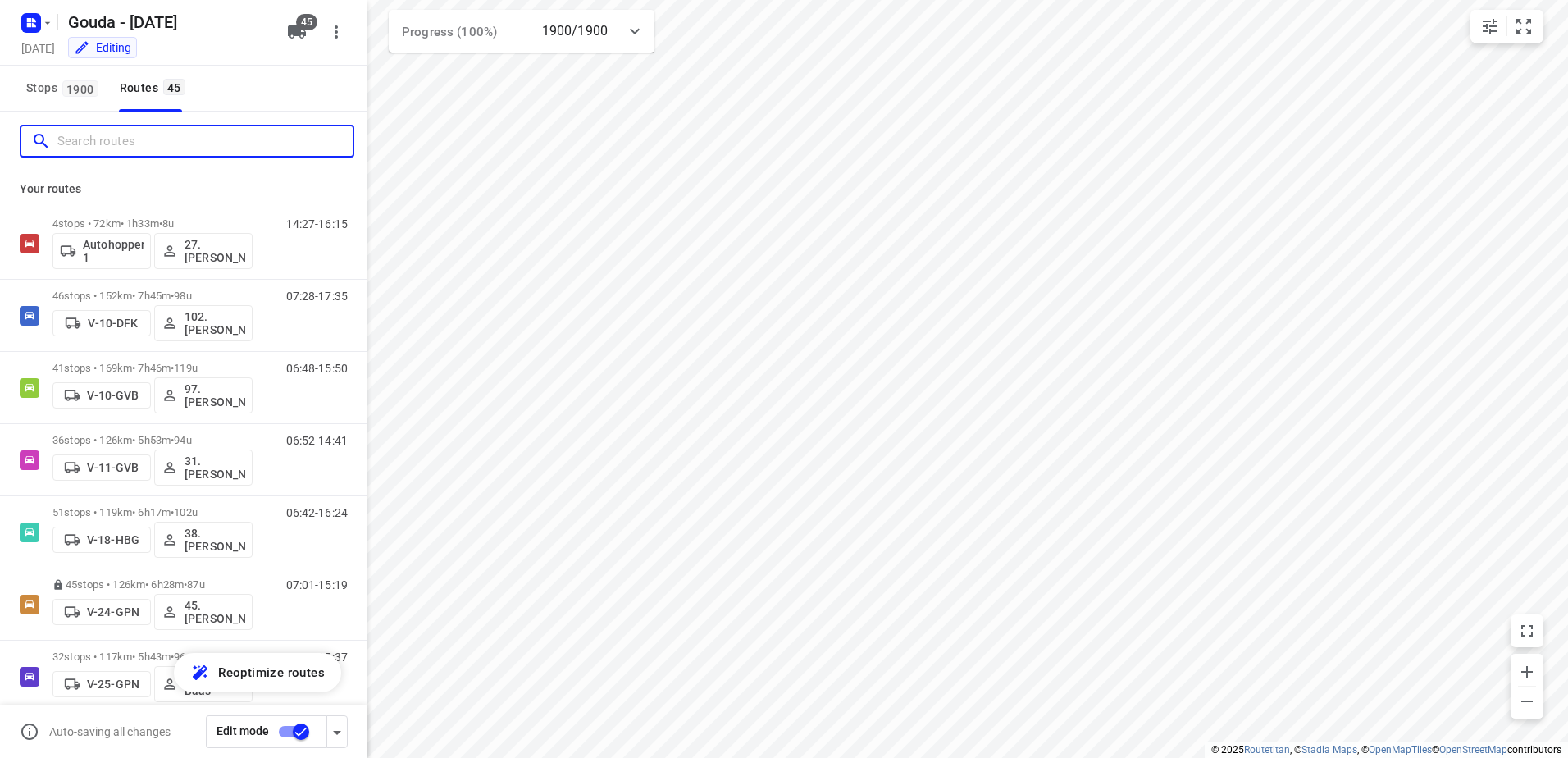
click at [153, 150] on input "Search routes" at bounding box center [205, 141] width 295 height 25
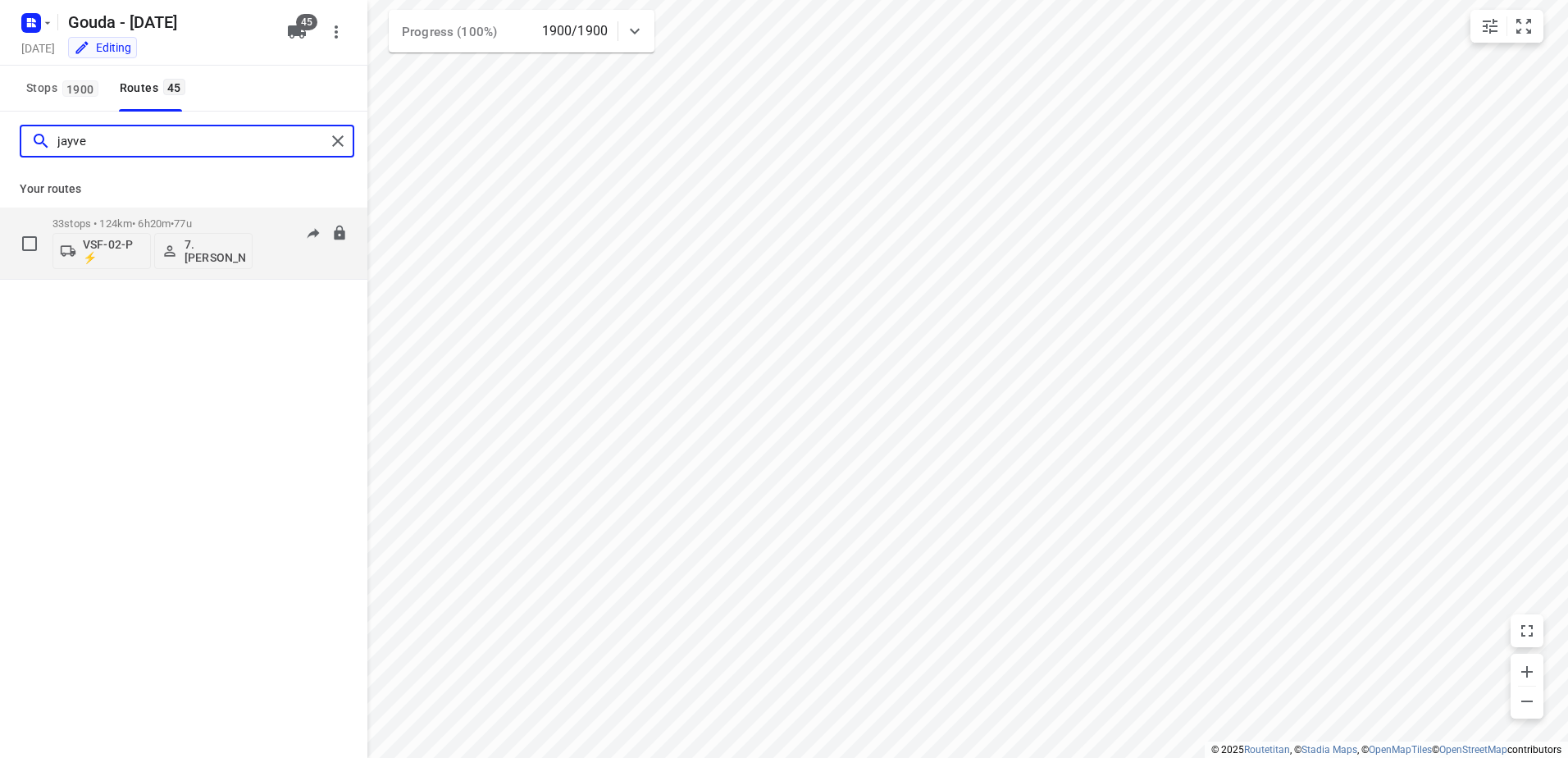
type input "jayve"
click at [92, 221] on p "33 stops • 124km • 6h20m • 77u" at bounding box center [152, 224] width 200 height 13
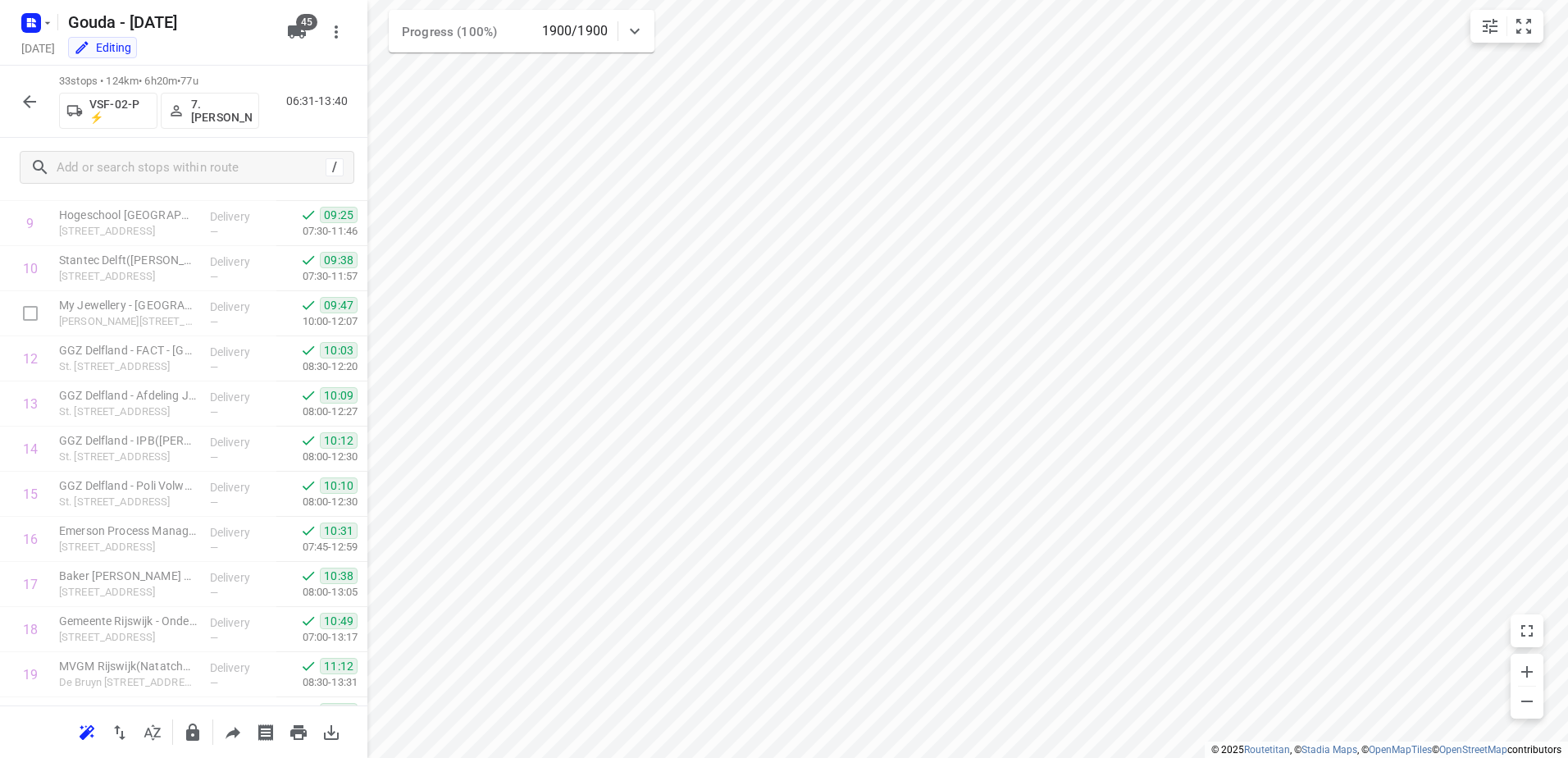
scroll to position [492, 0]
click at [1139, 0] on html "i © 2025 Routetitan , © Stadia Maps , © OpenMapTiles © OpenStreetMap contributo…" at bounding box center [784, 379] width 1568 height 758
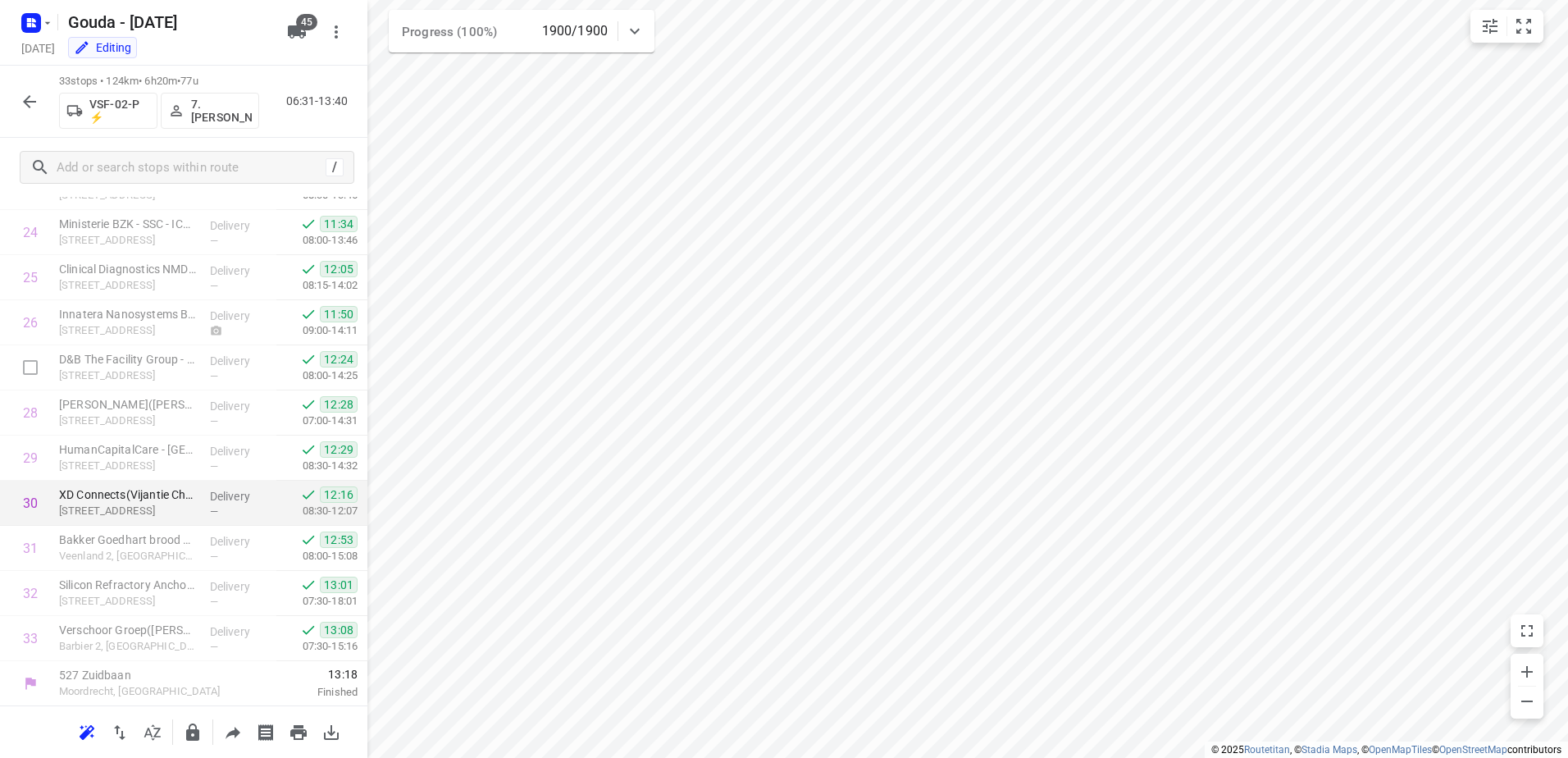
scroll to position [1108, 0]
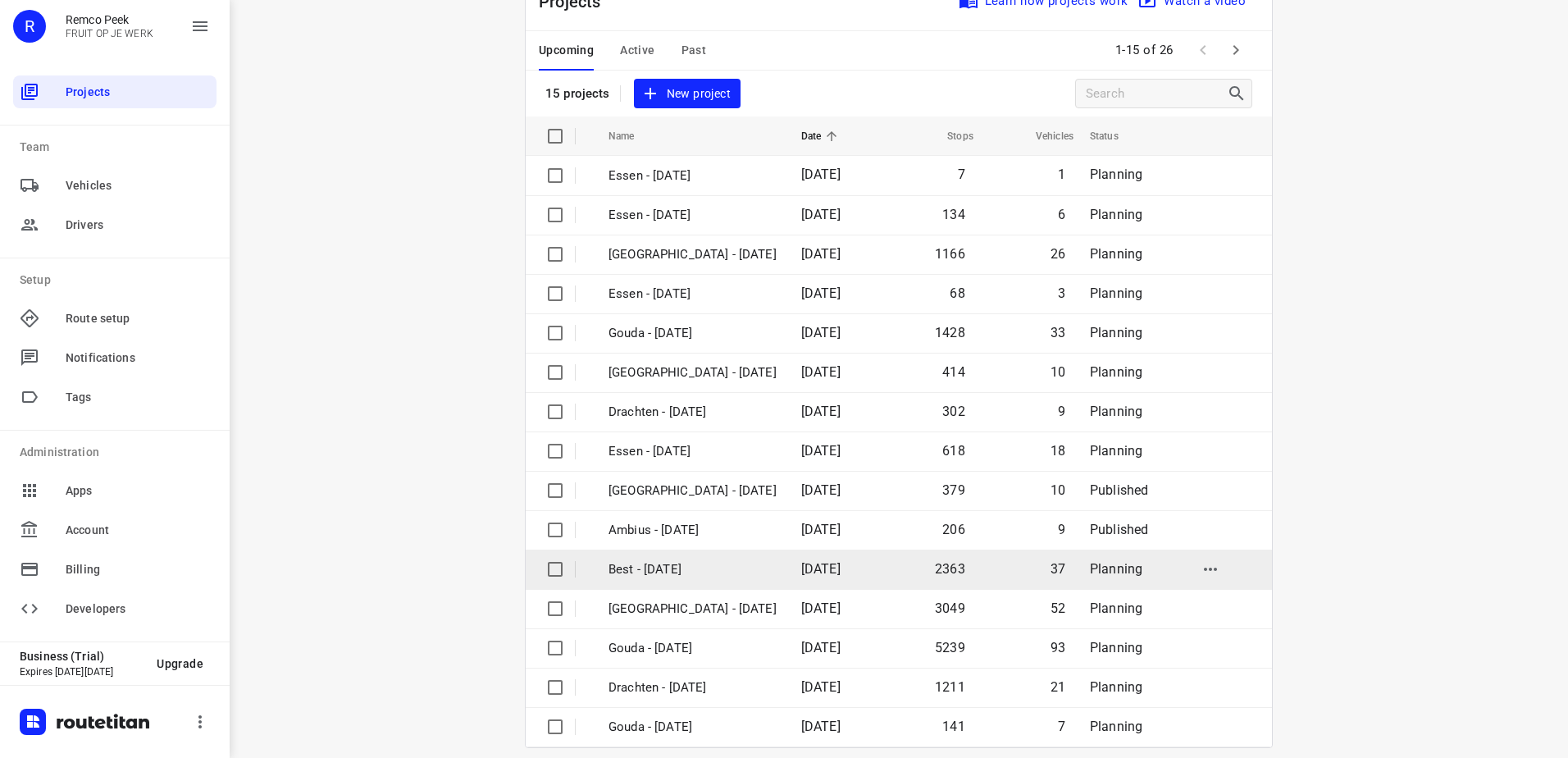
scroll to position [72, 0]
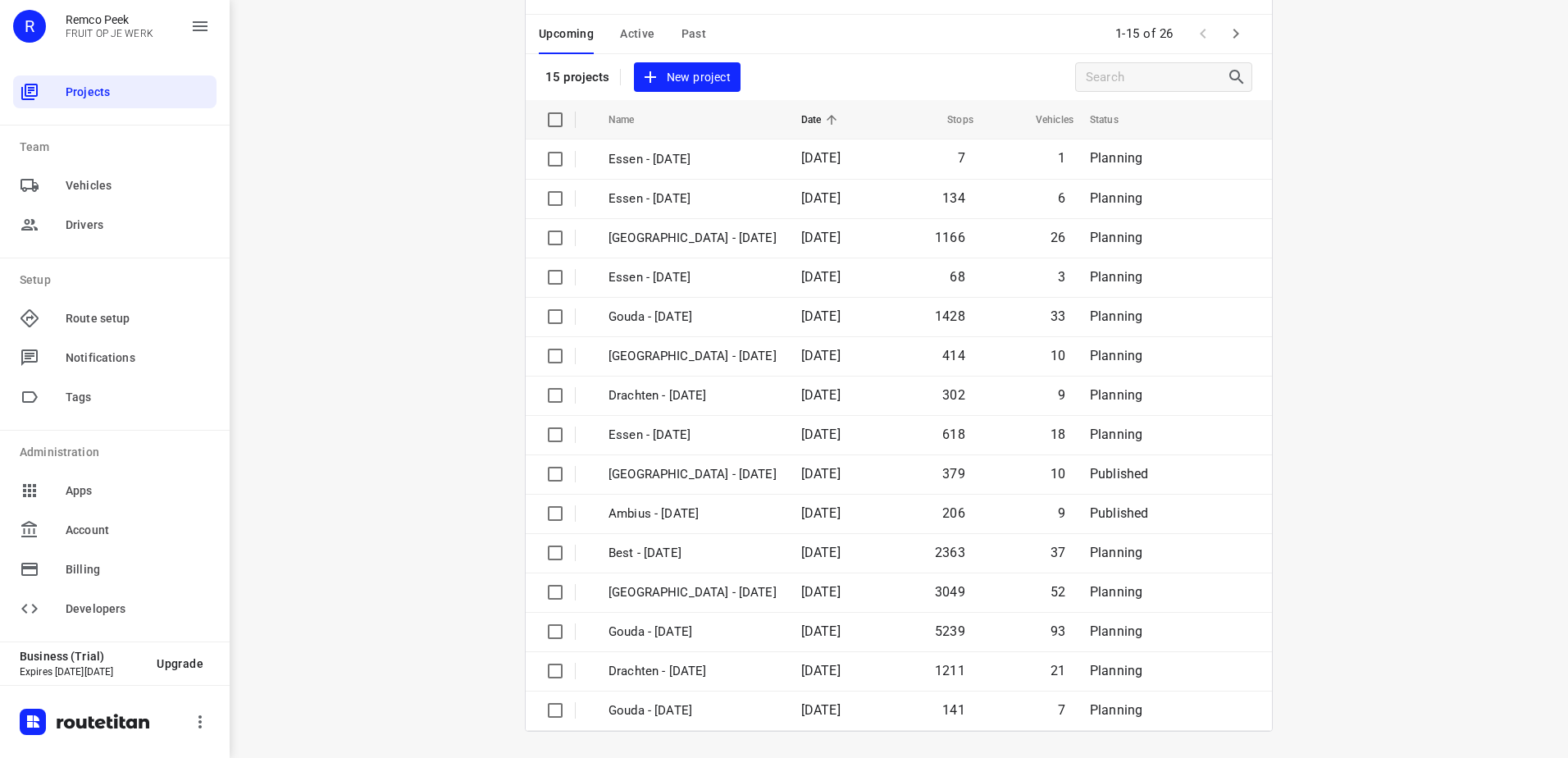
click at [1227, 31] on icon "button" at bounding box center [1236, 34] width 20 height 20
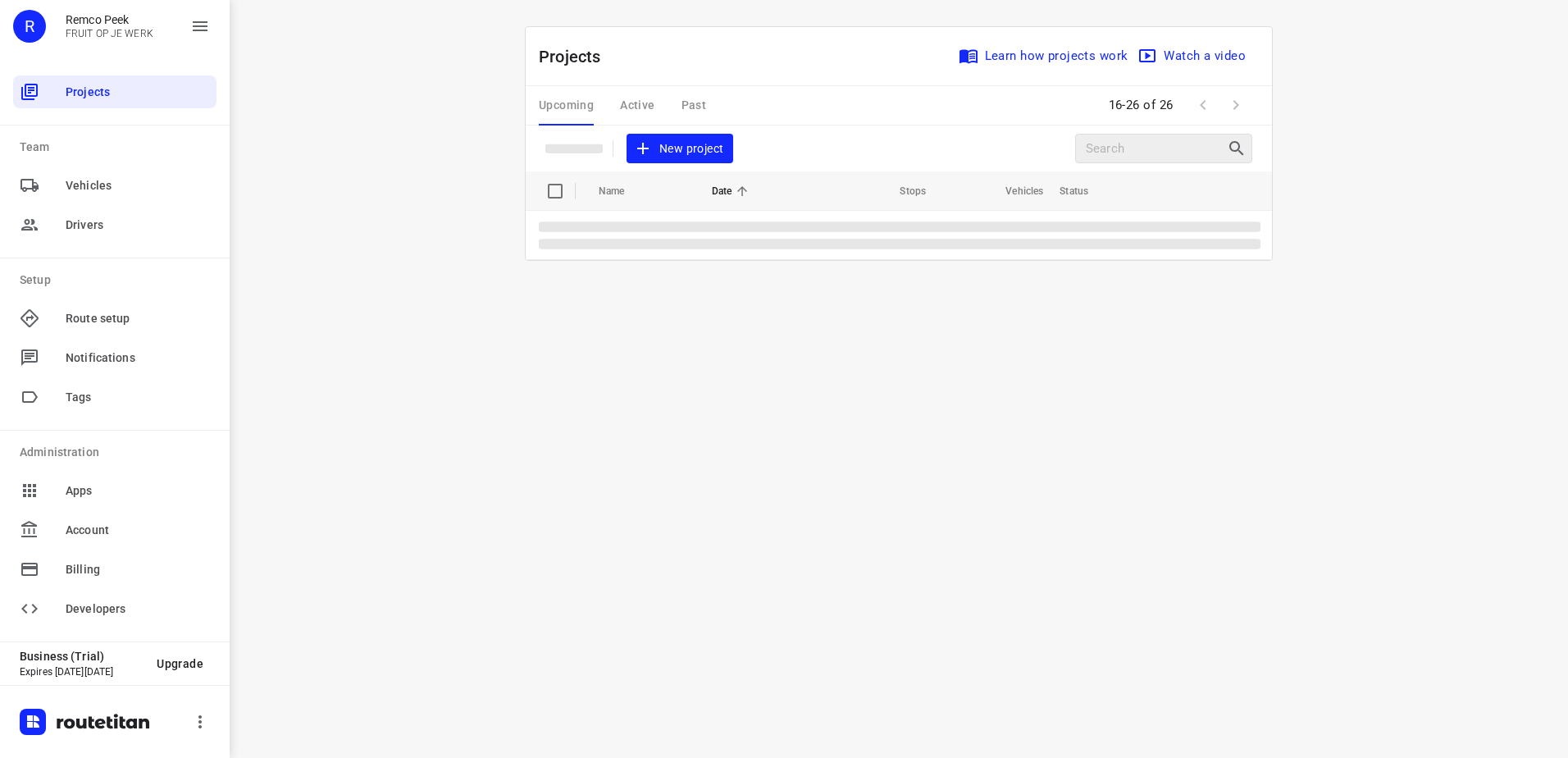
scroll to position [0, 0]
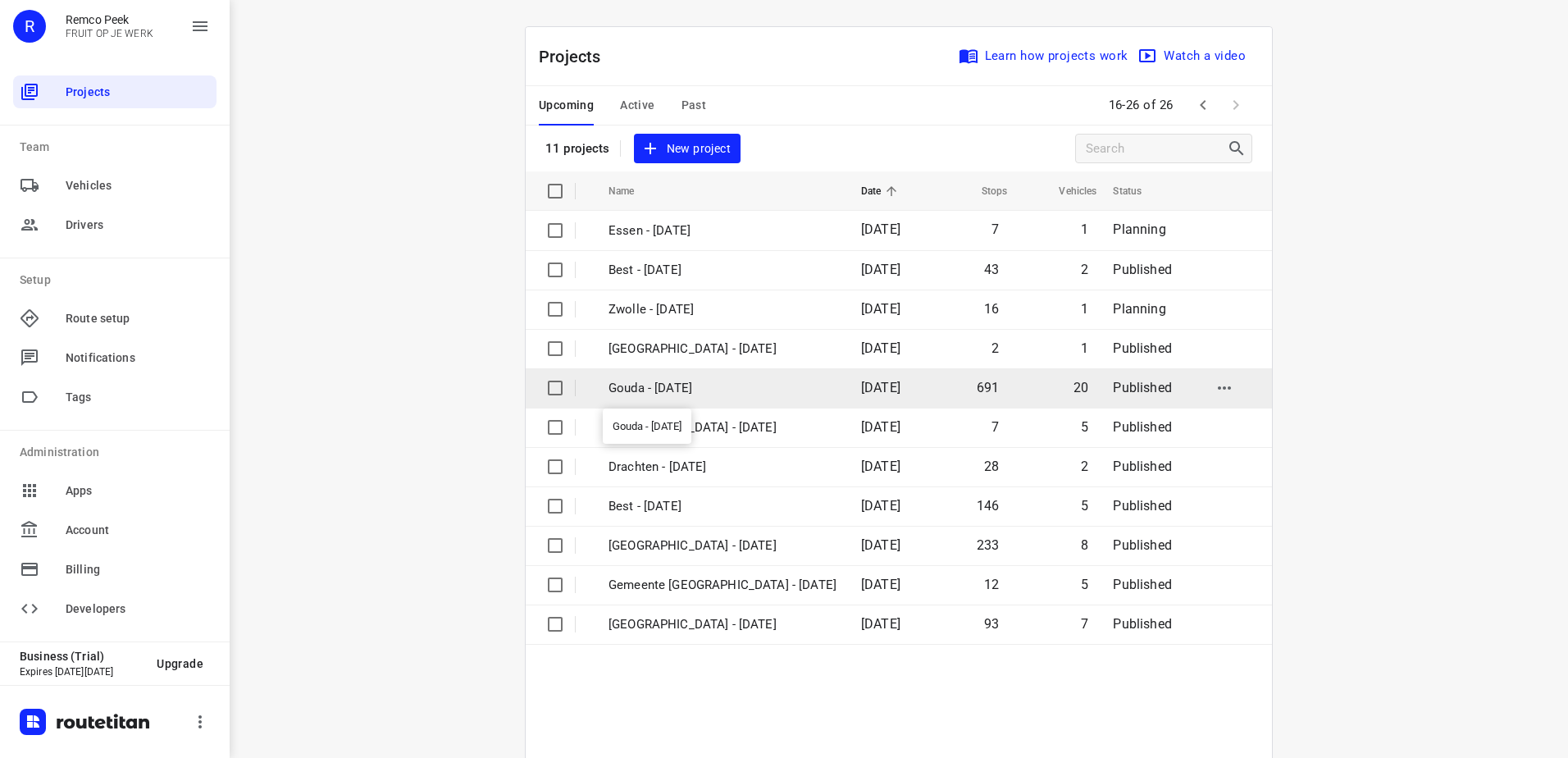
click at [766, 392] on p "Gouda - Thursday" at bounding box center [723, 388] width 228 height 19
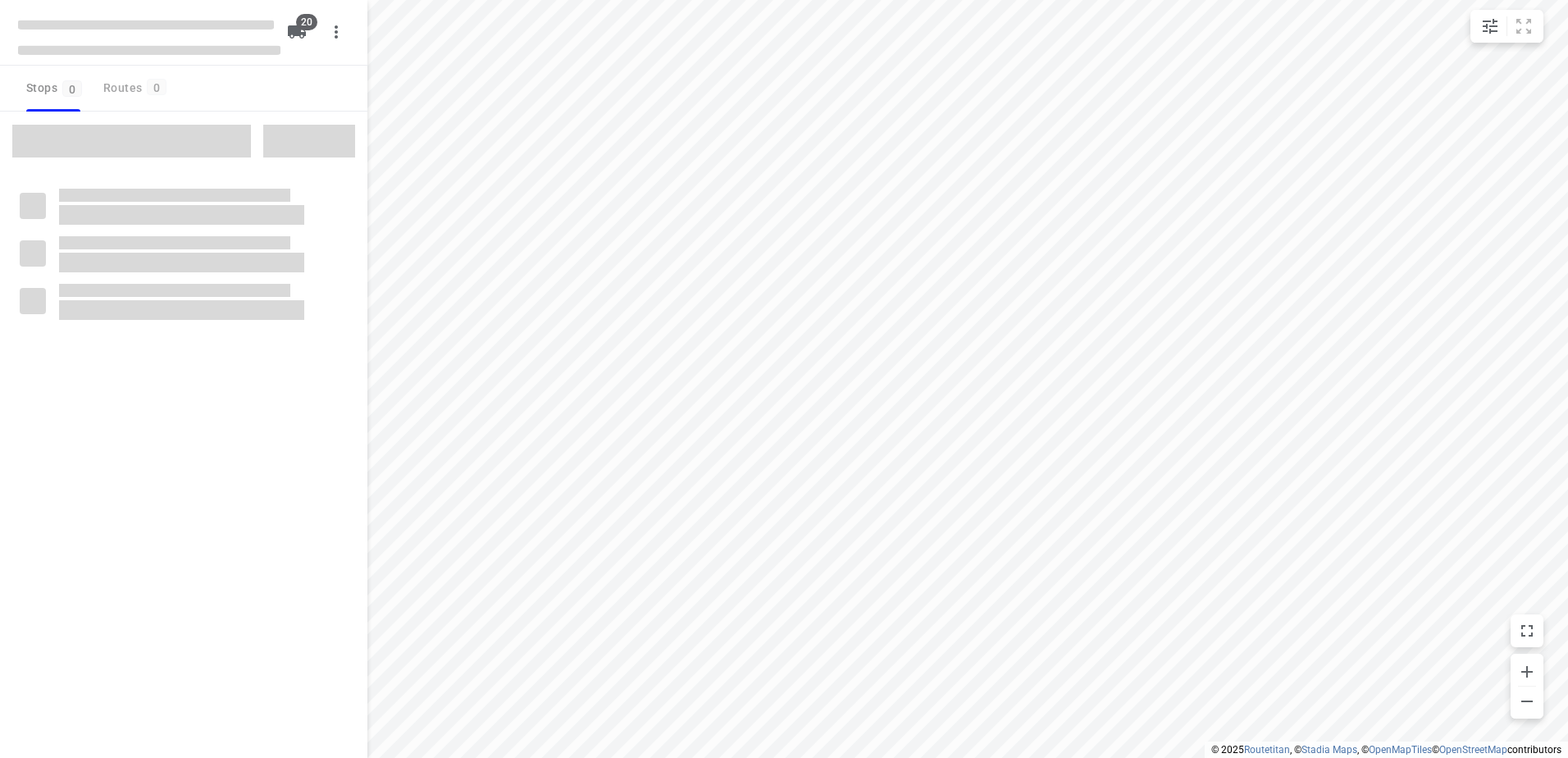
checkbox input "true"
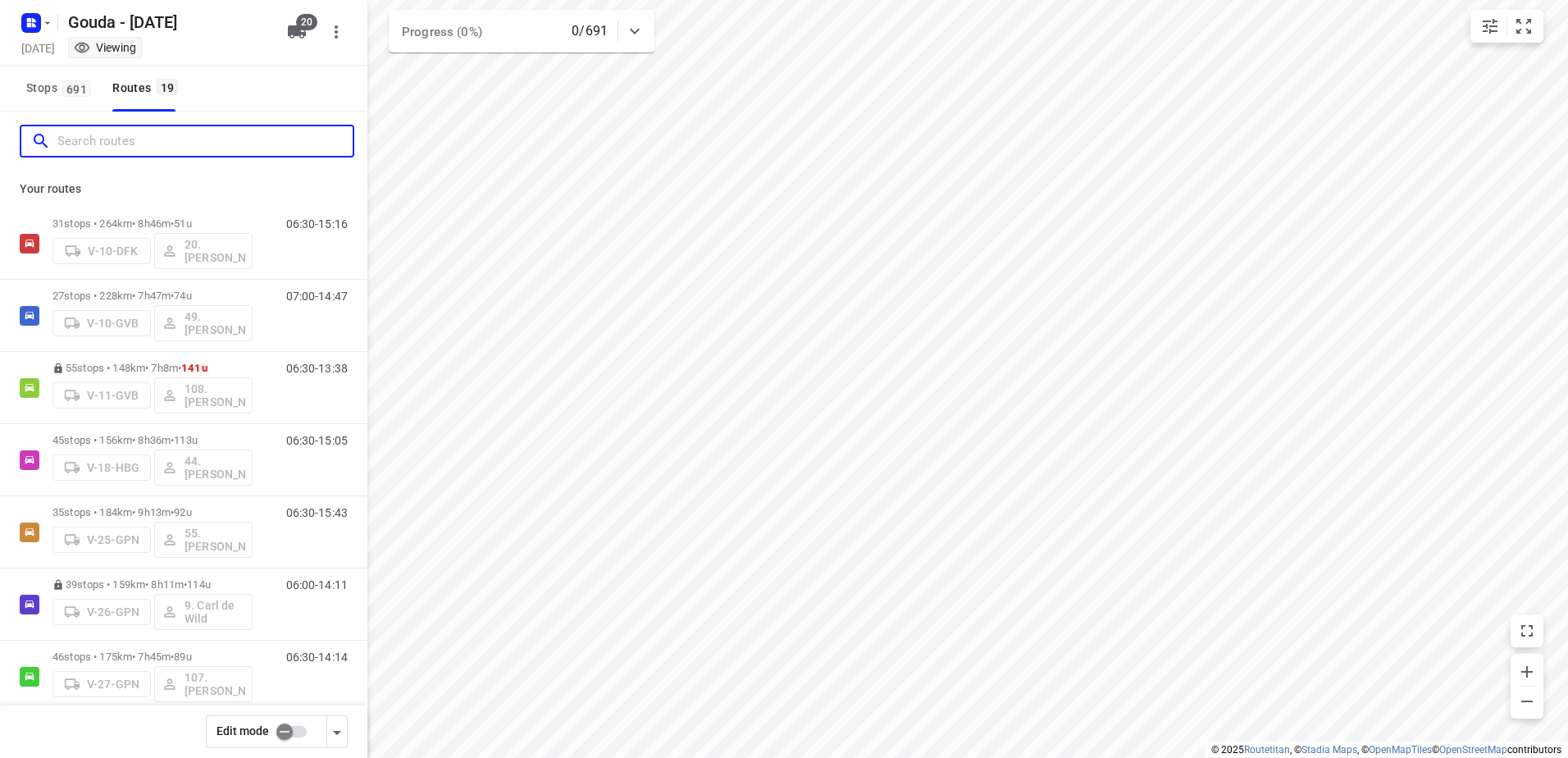
click at [232, 138] on input "Search routes" at bounding box center [205, 141] width 295 height 25
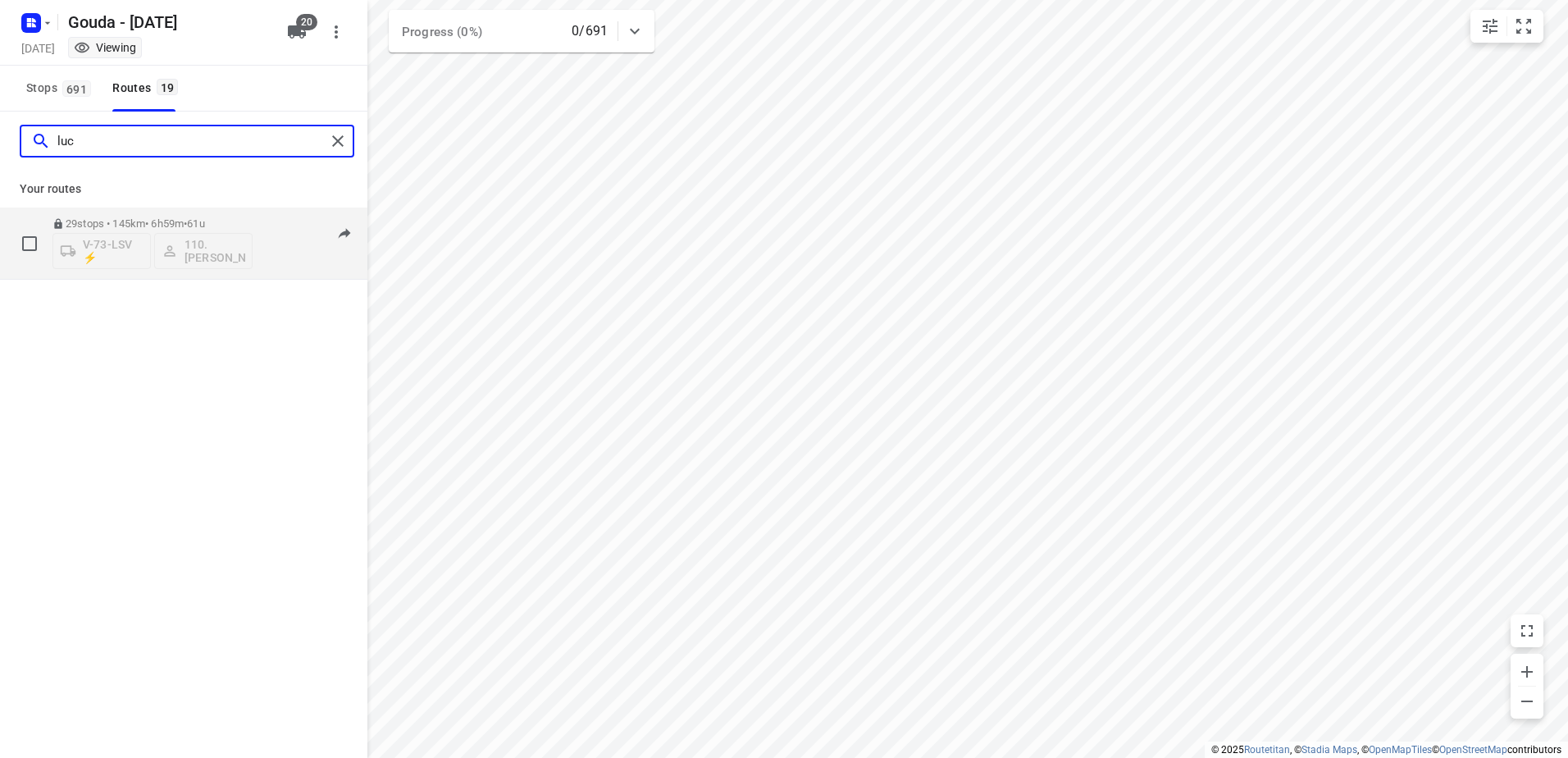
type input "luc"
click at [173, 225] on p "29 stops • 145km • 6h59m • 61u" at bounding box center [152, 224] width 200 height 13
